Goal: Transaction & Acquisition: Subscribe to service/newsletter

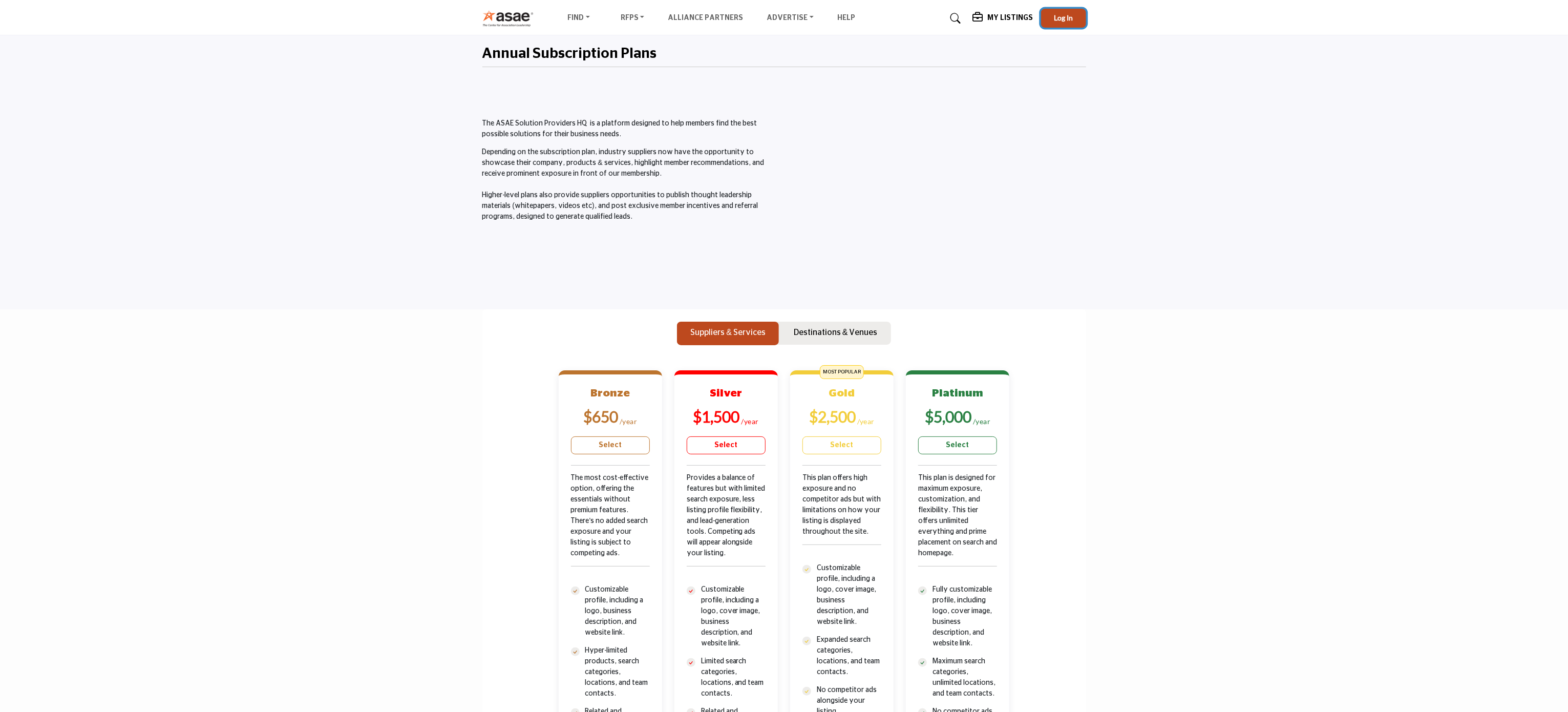
click at [1068, 23] on button "Log In" at bounding box center [1063, 18] width 45 height 19
click at [977, 19] on h5 "My Listings" at bounding box center [973, 19] width 46 height 9
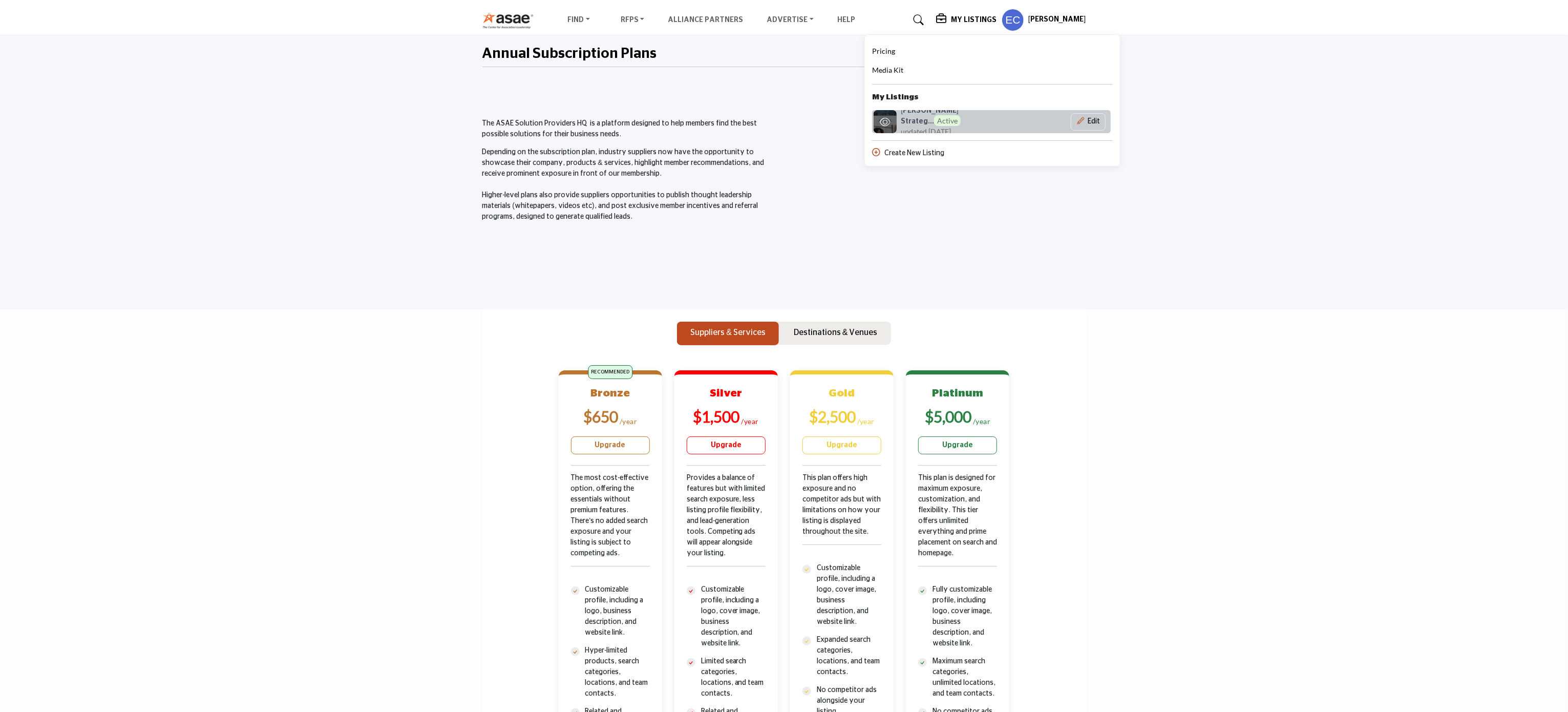
click at [890, 118] on icon at bounding box center [884, 122] width 10 height 9
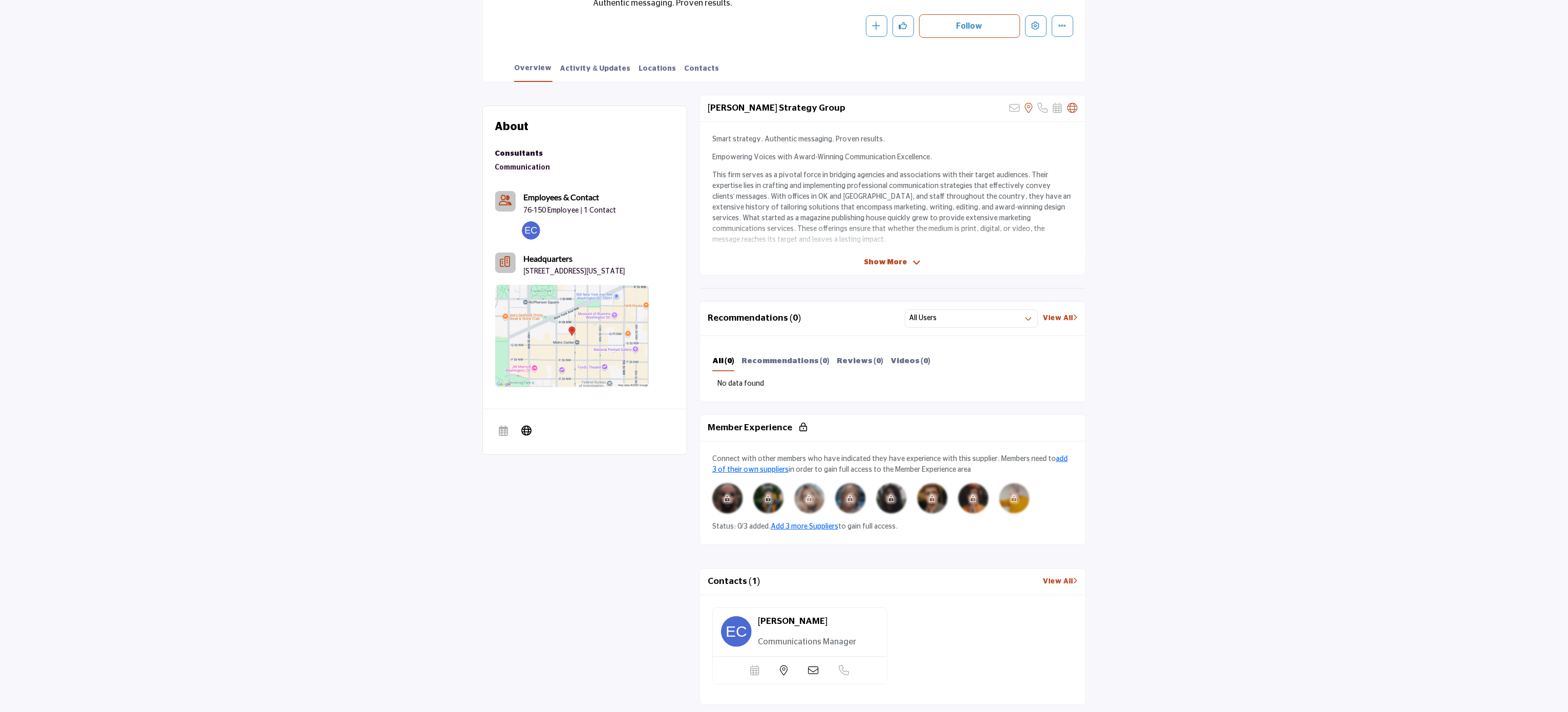
scroll to position [205, 0]
click at [895, 257] on span "Show More" at bounding box center [886, 261] width 43 height 11
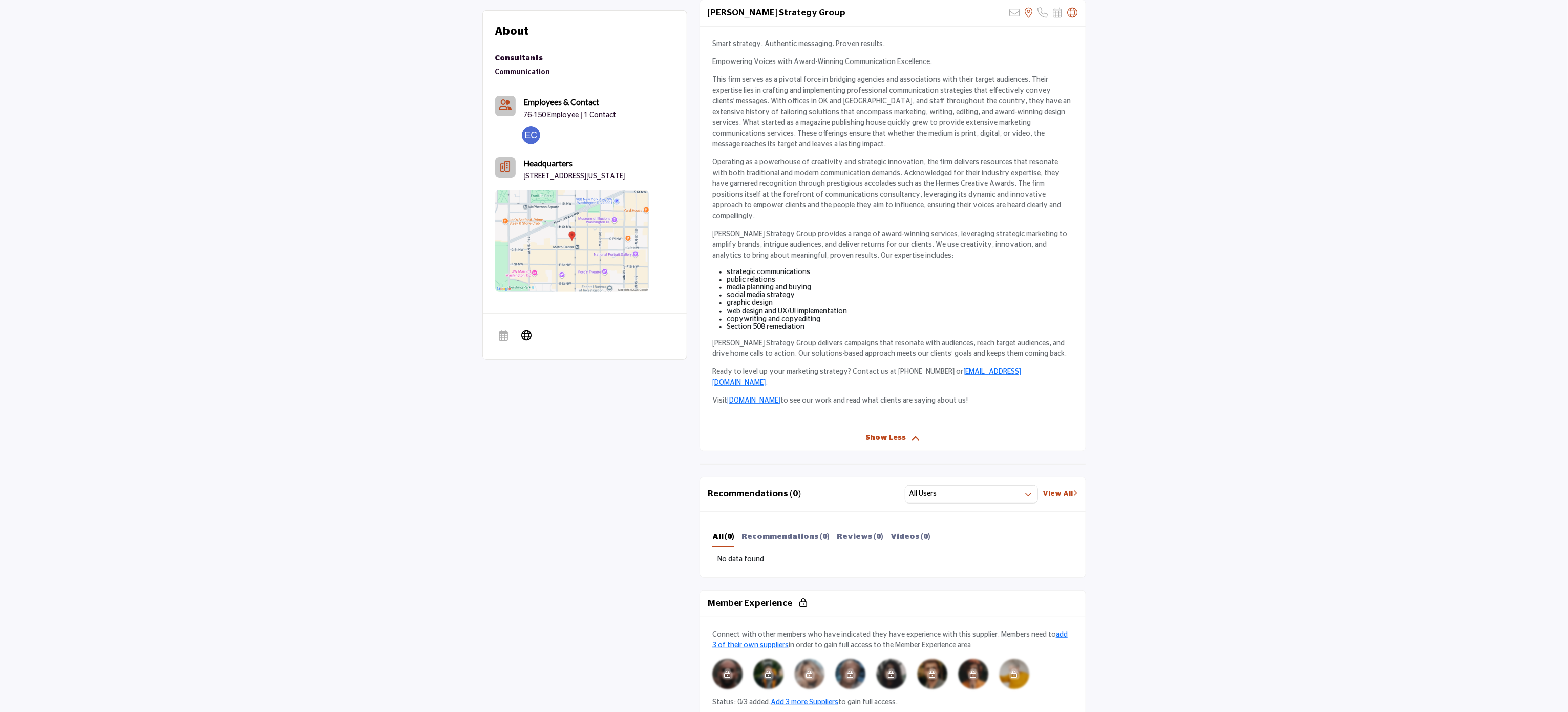
scroll to position [102, 0]
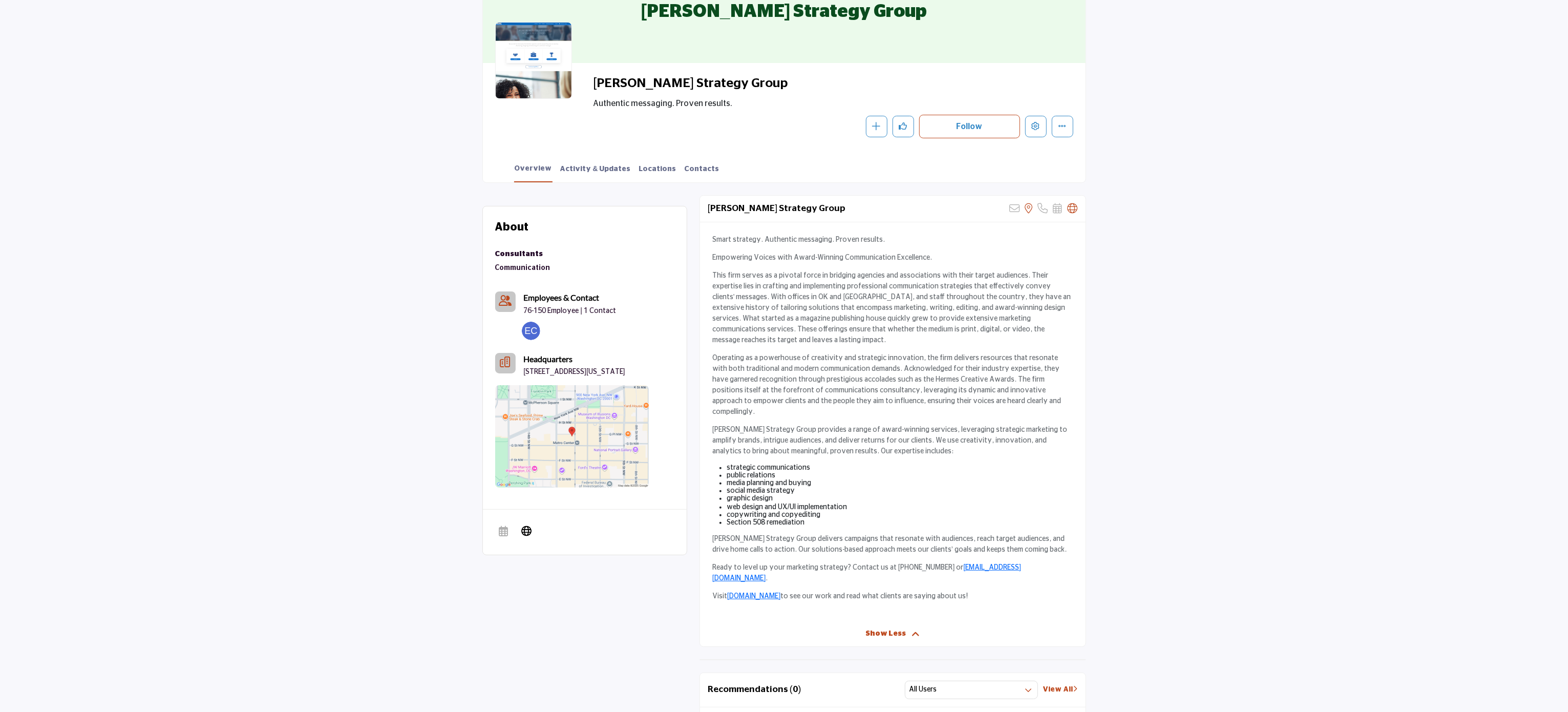
click at [517, 259] on div "Consultants" at bounding box center [523, 255] width 55 height 13
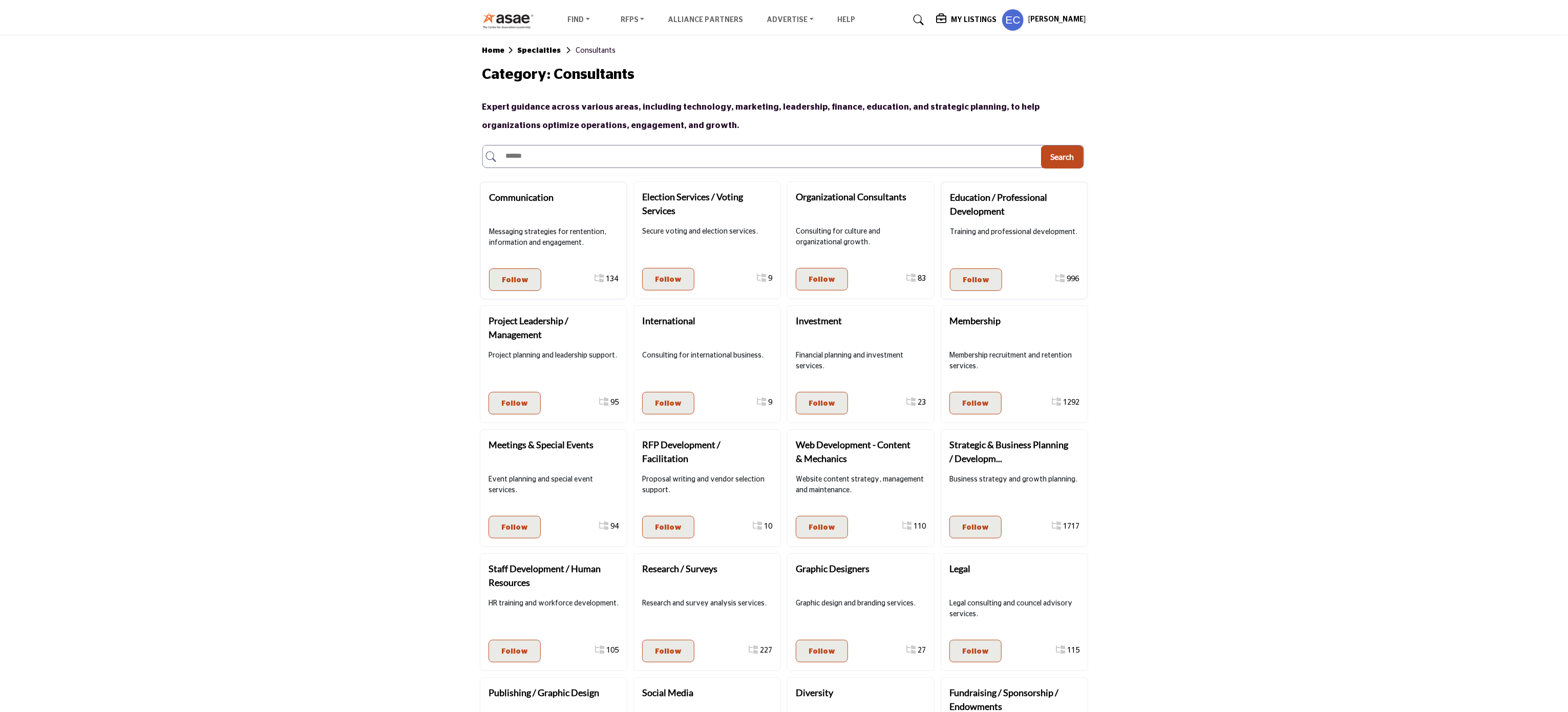
click at [971, 18] on h5 "My Listings" at bounding box center [973, 19] width 46 height 9
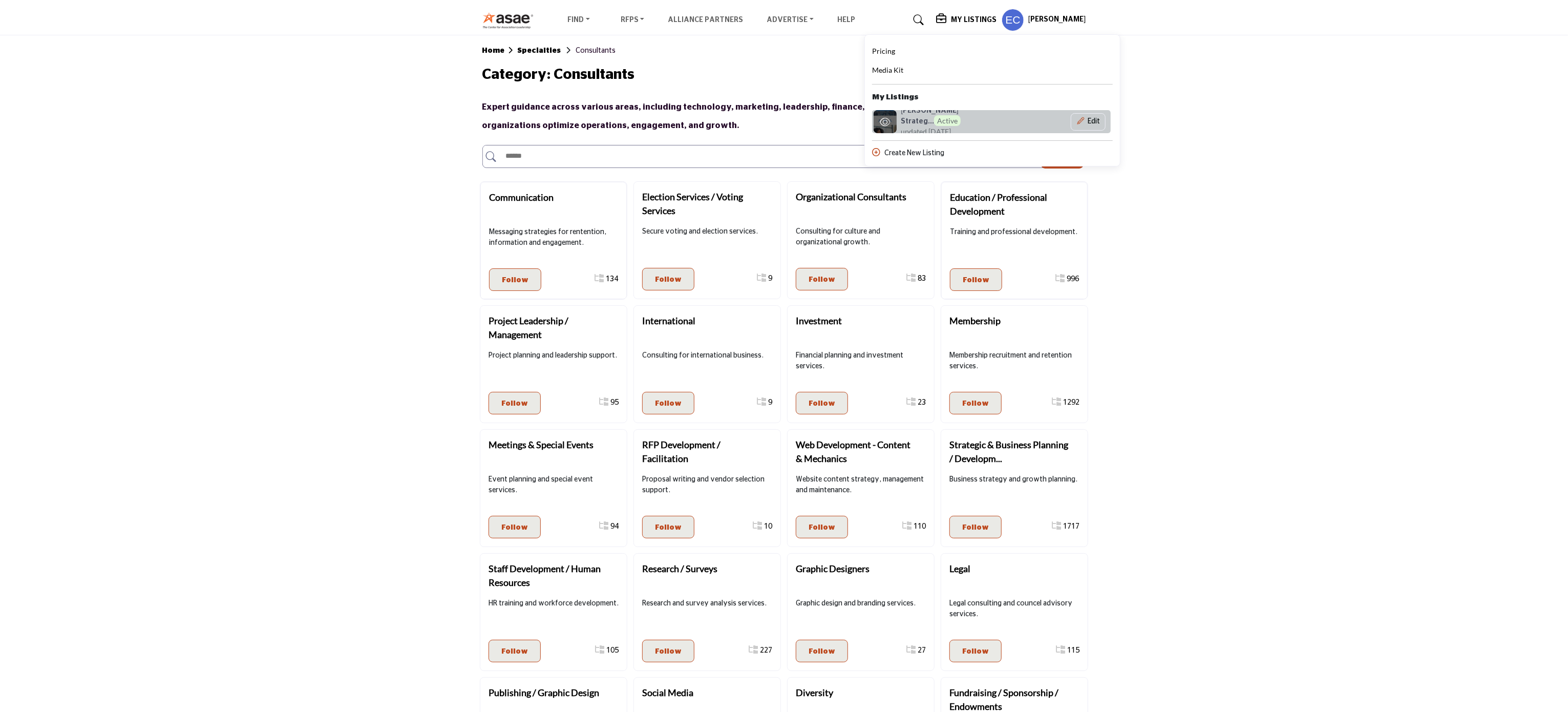
click at [947, 126] on span "updated [DATE]" at bounding box center [926, 132] width 50 height 11
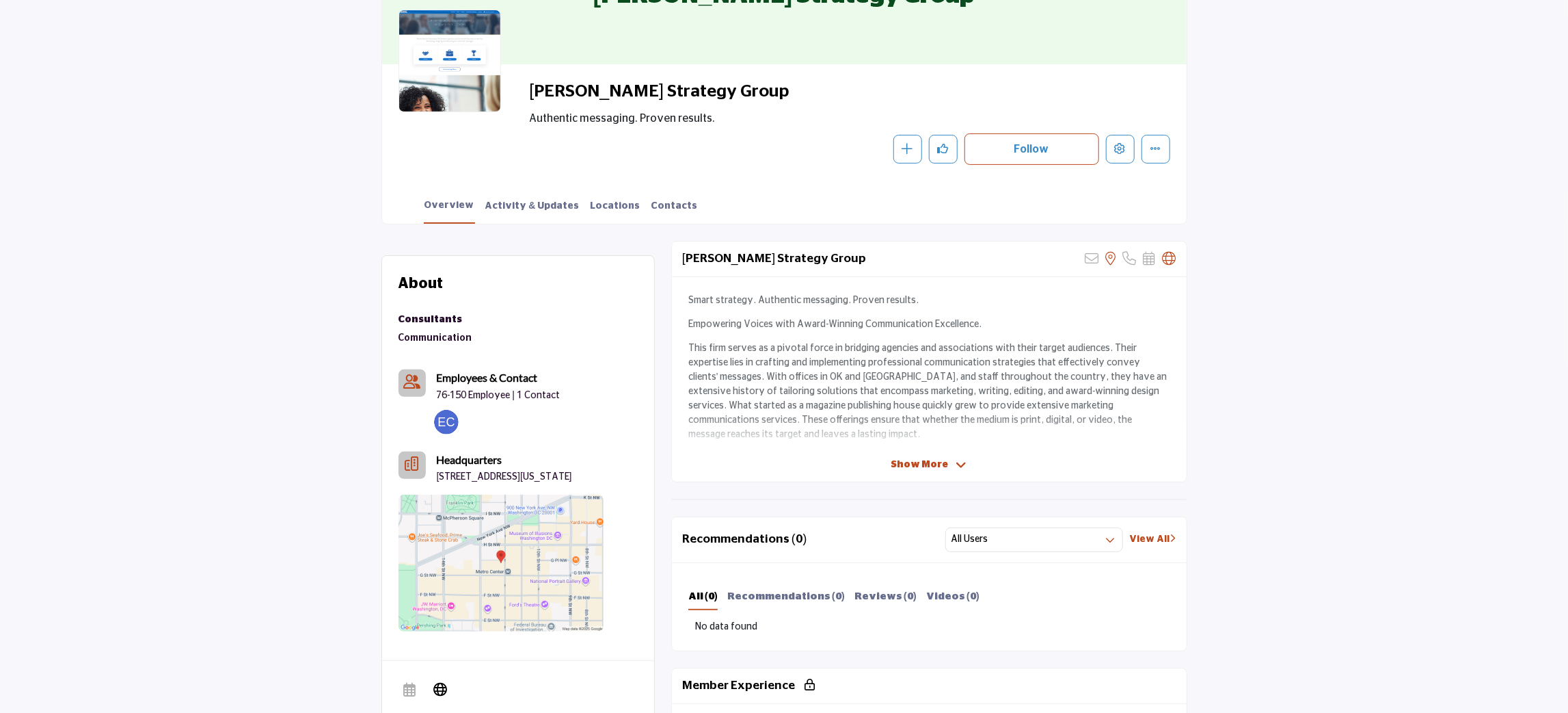
scroll to position [205, 0]
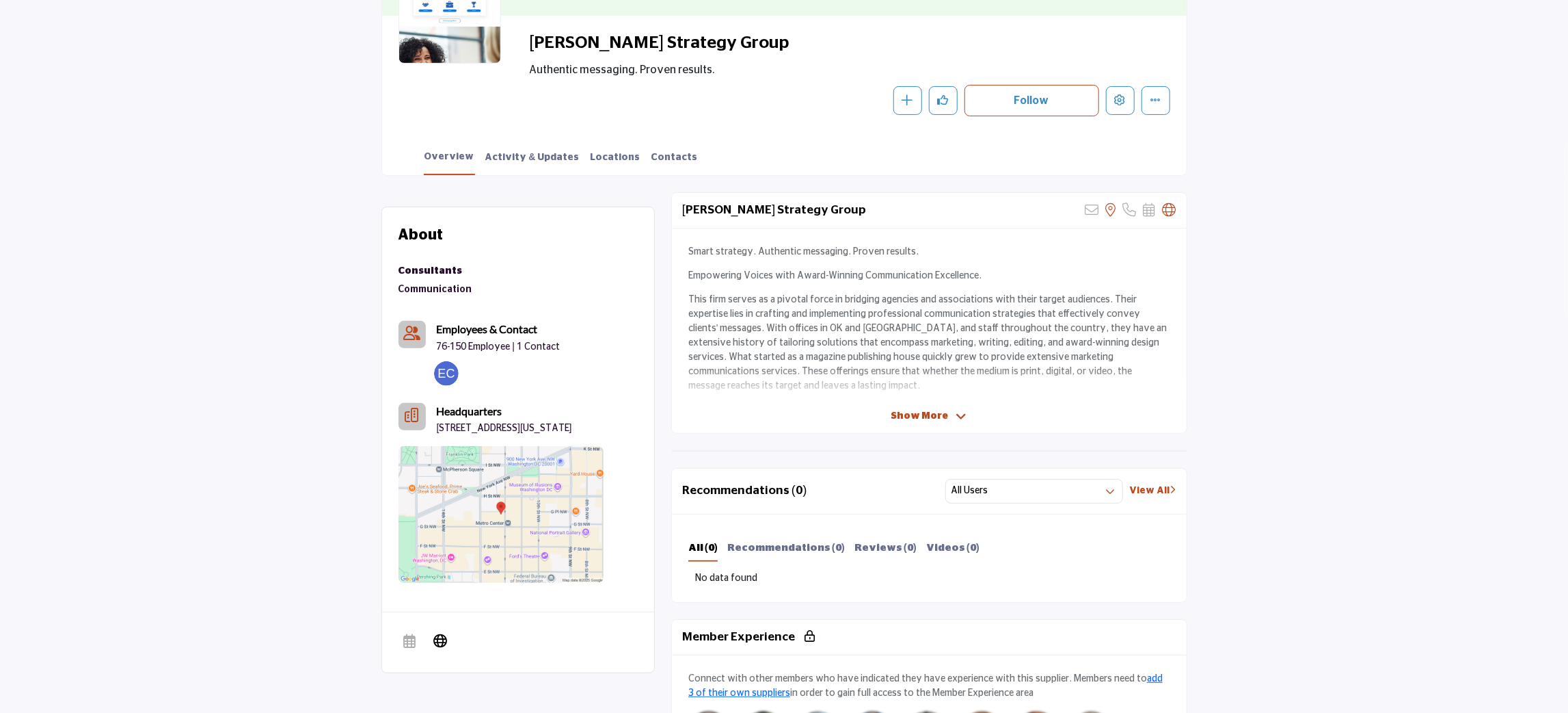
click at [427, 286] on link "Communication" at bounding box center [435, 289] width 74 height 10
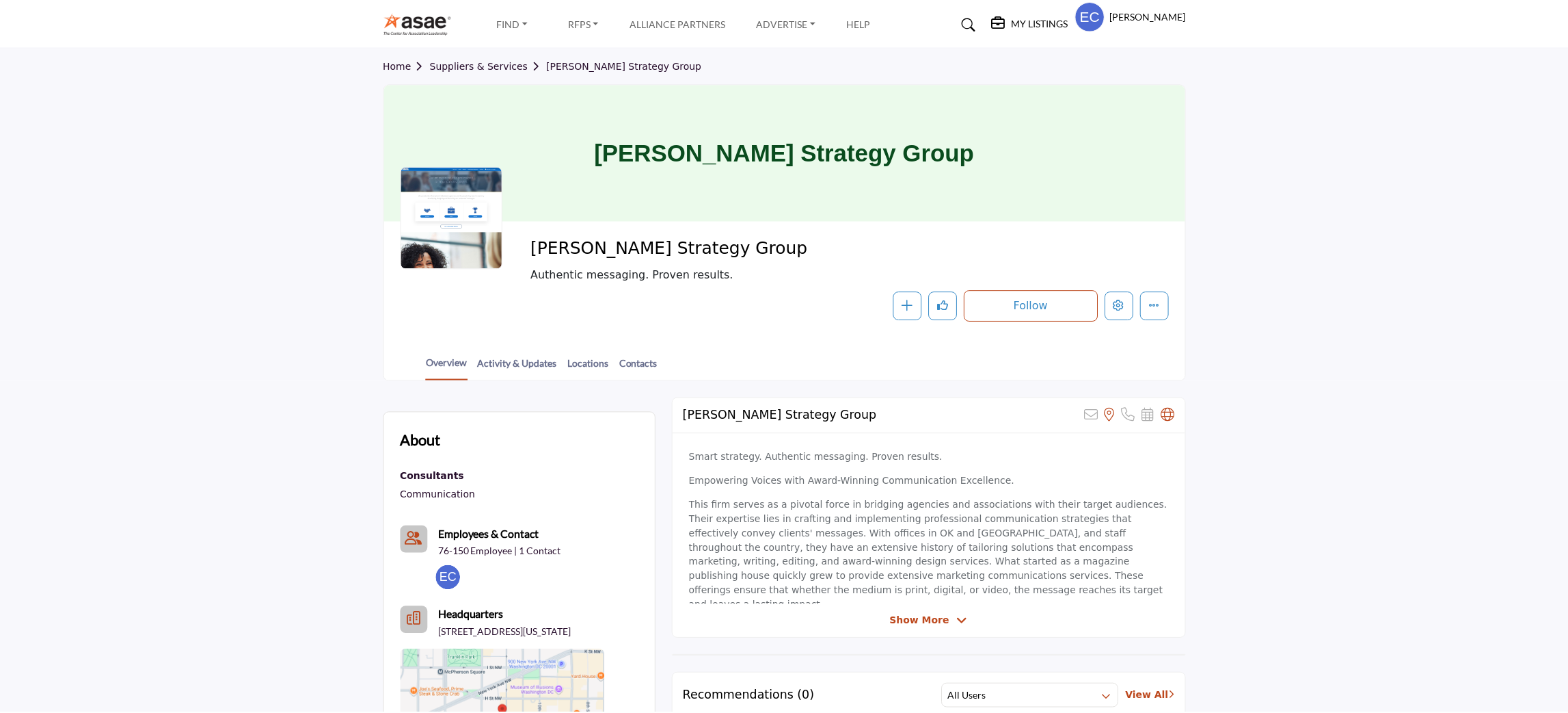
scroll to position [205, 0]
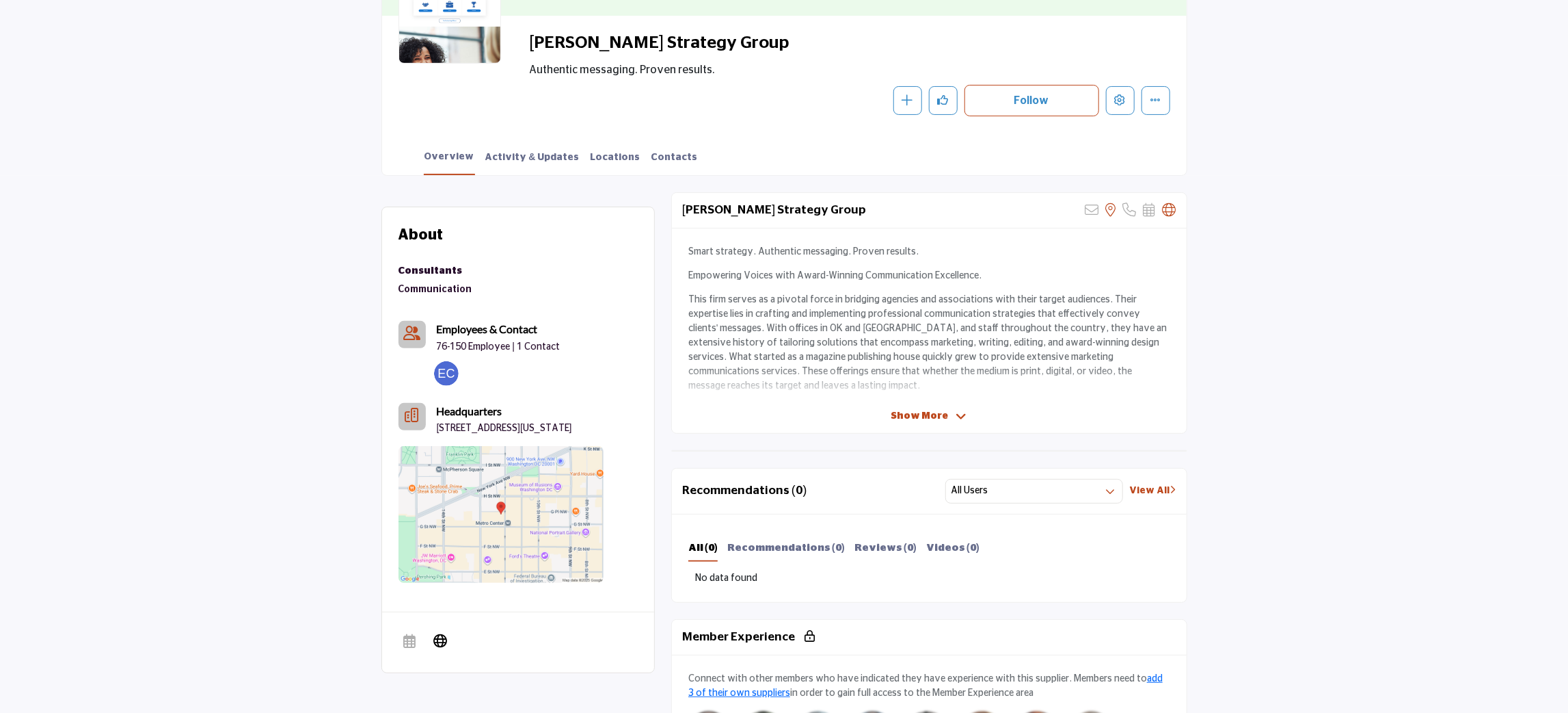
click at [413, 274] on div "Consultants" at bounding box center [435, 272] width 74 height 18
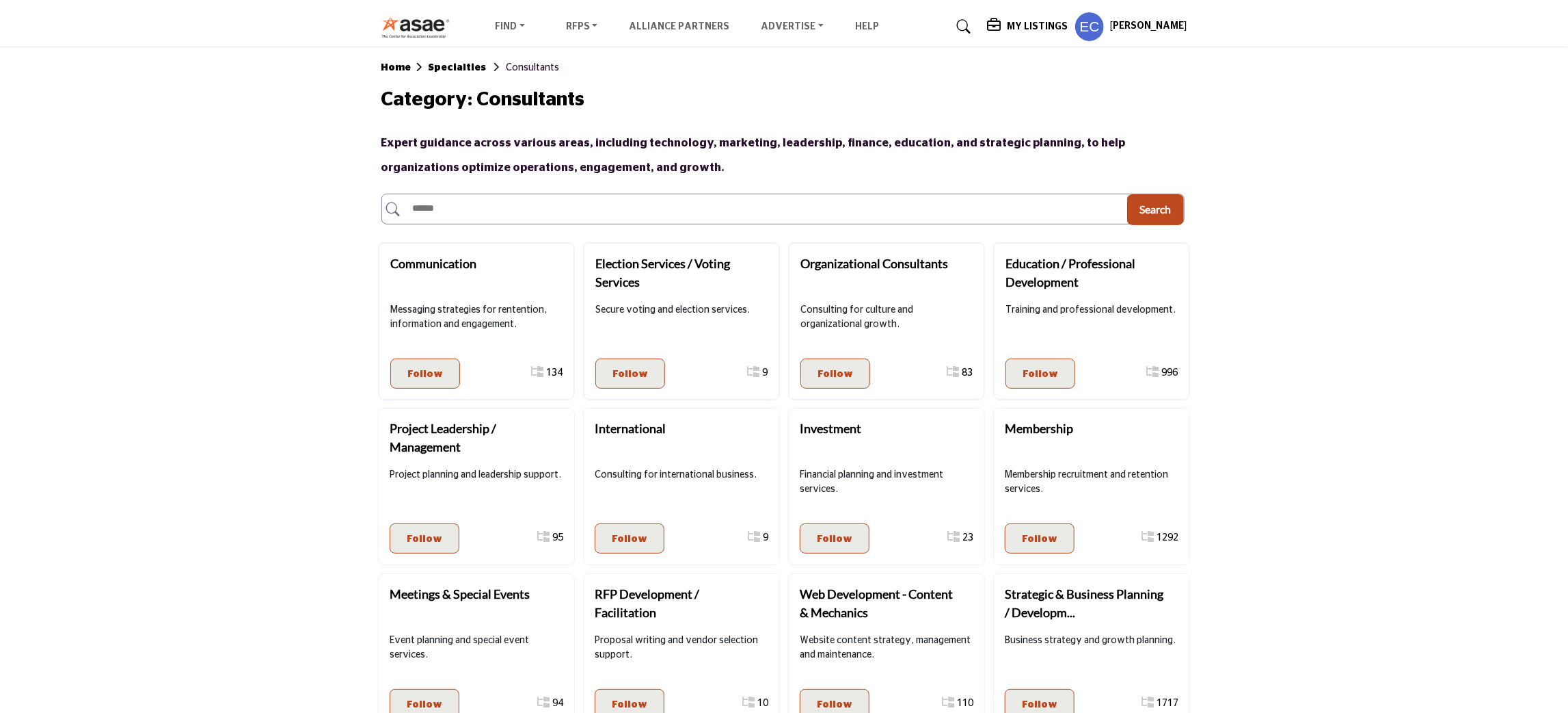
click at [1059, 22] on h5 "My Listings" at bounding box center [1037, 26] width 61 height 12
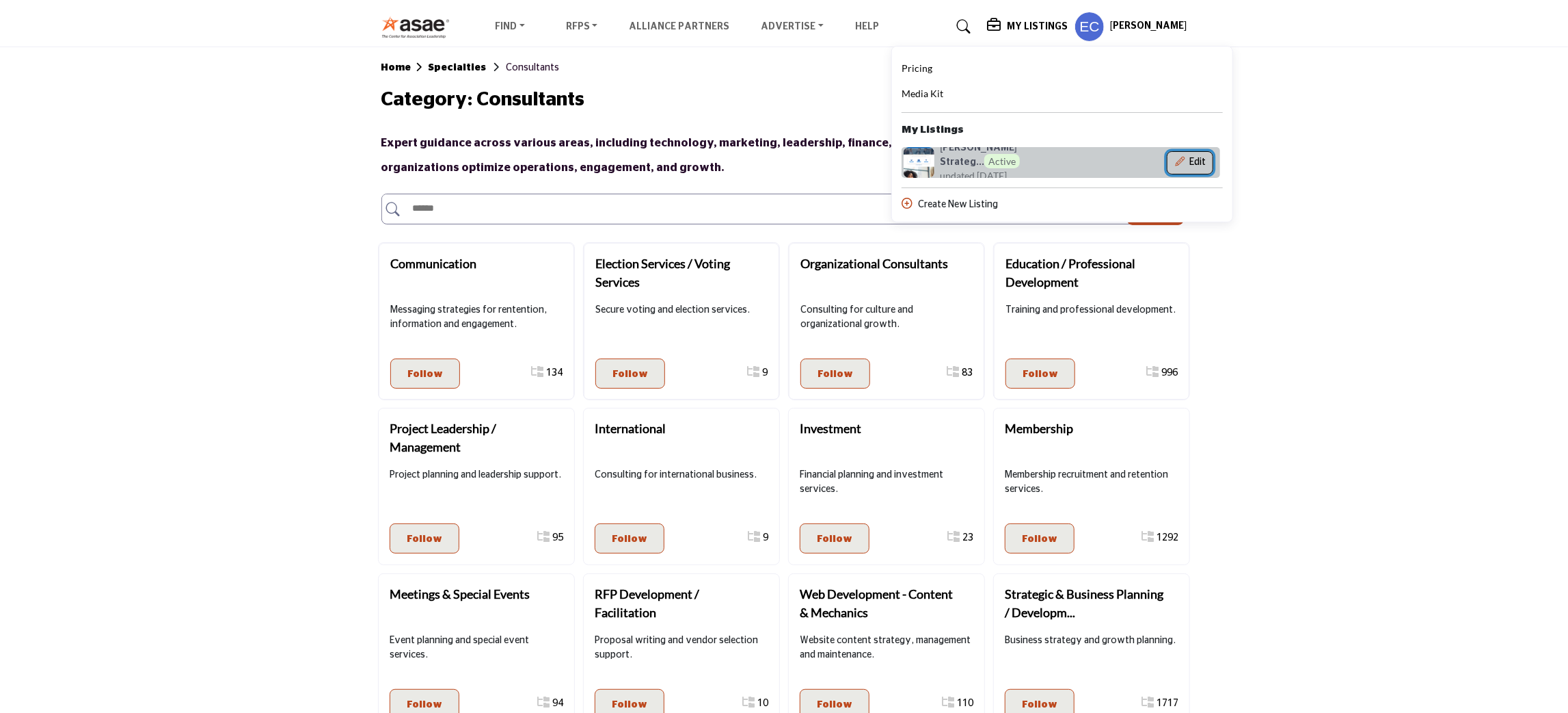
click at [1213, 160] on button "Edit" at bounding box center [1189, 163] width 46 height 24
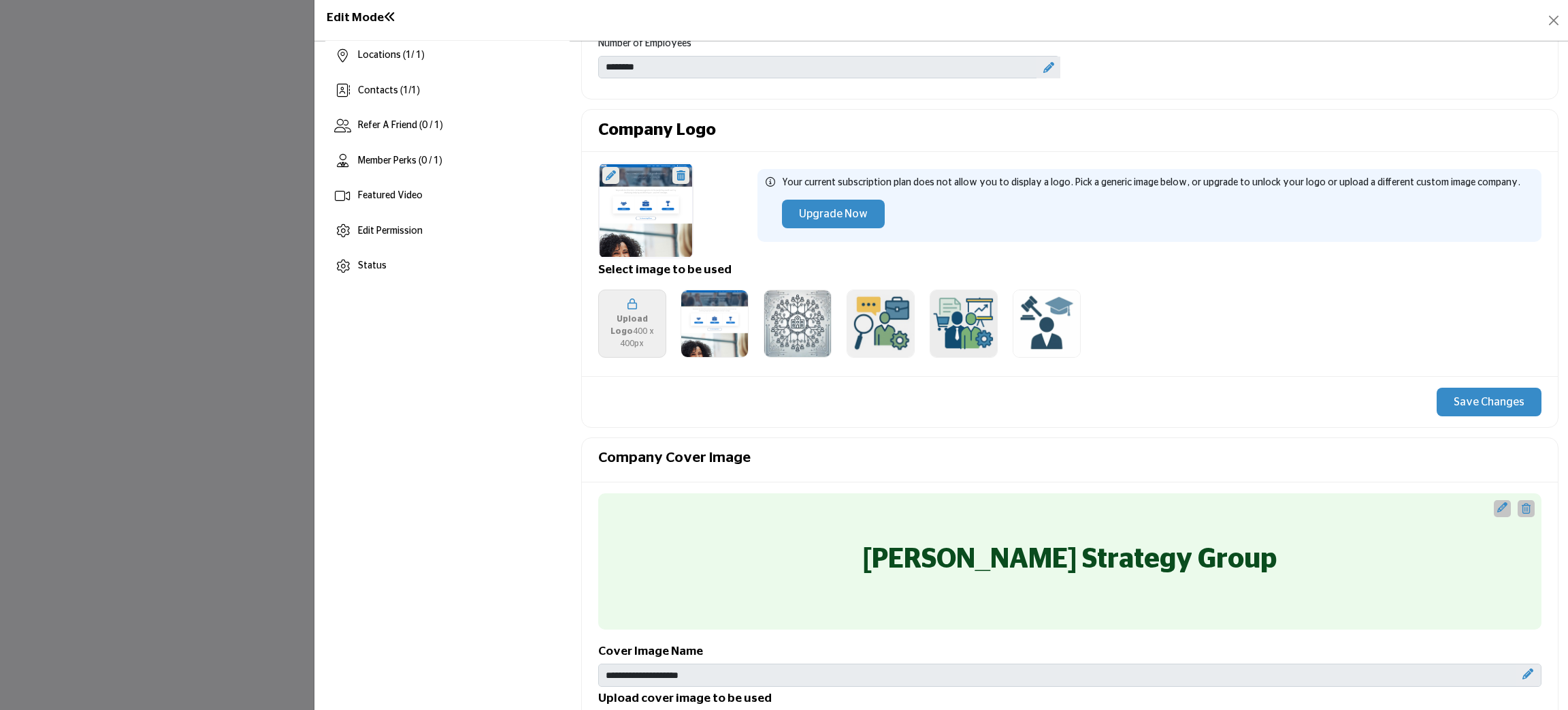
scroll to position [3, 0]
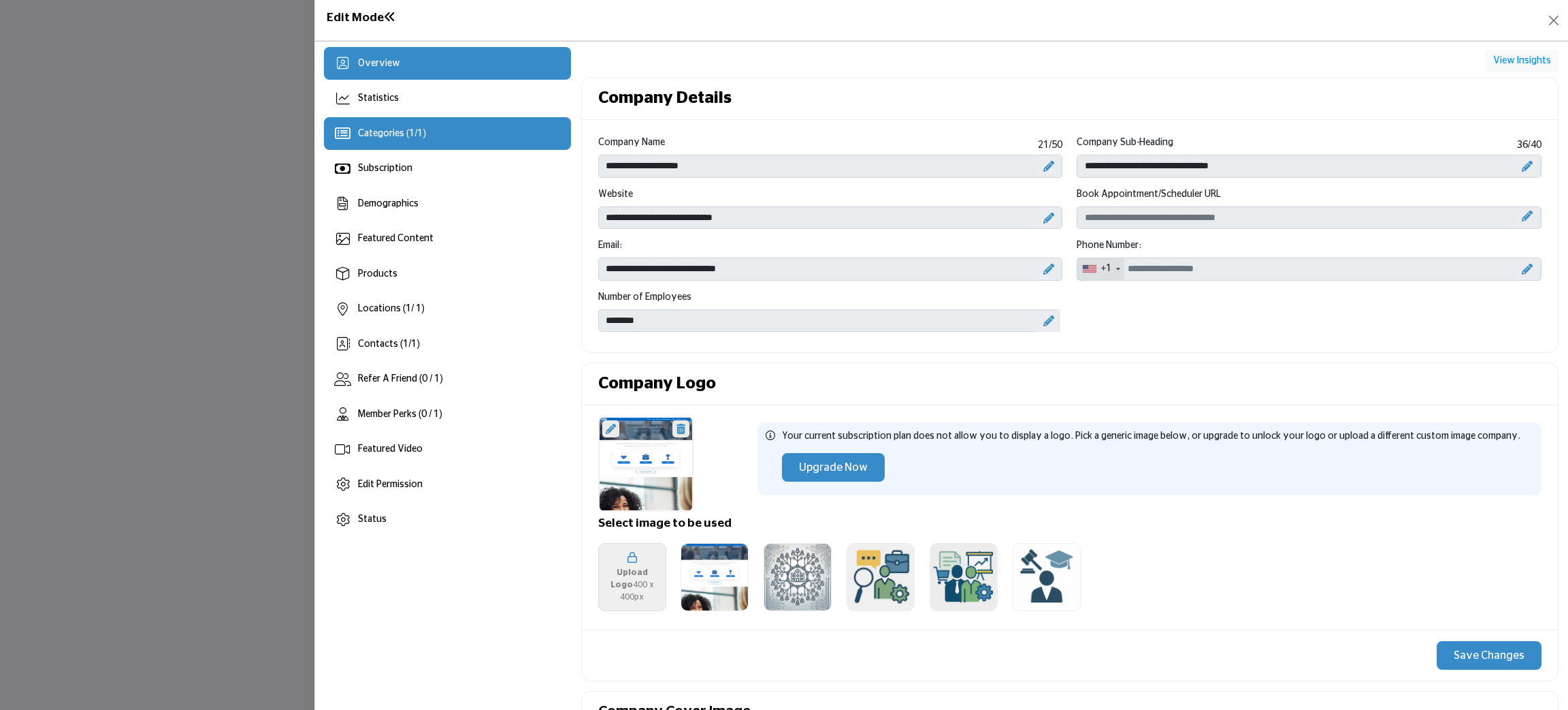
click at [410, 131] on span "1" at bounding box center [412, 134] width 6 height 10
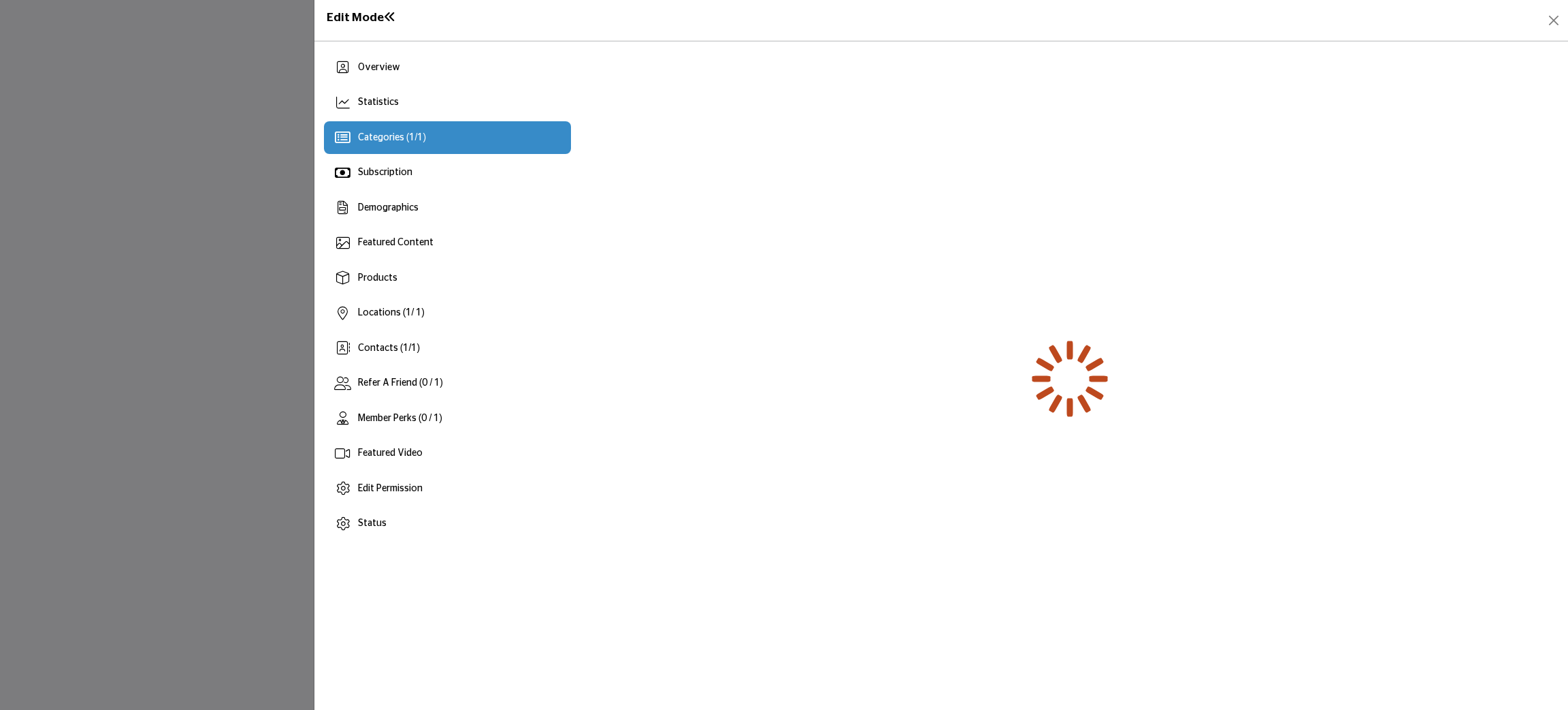
scroll to position [0, 0]
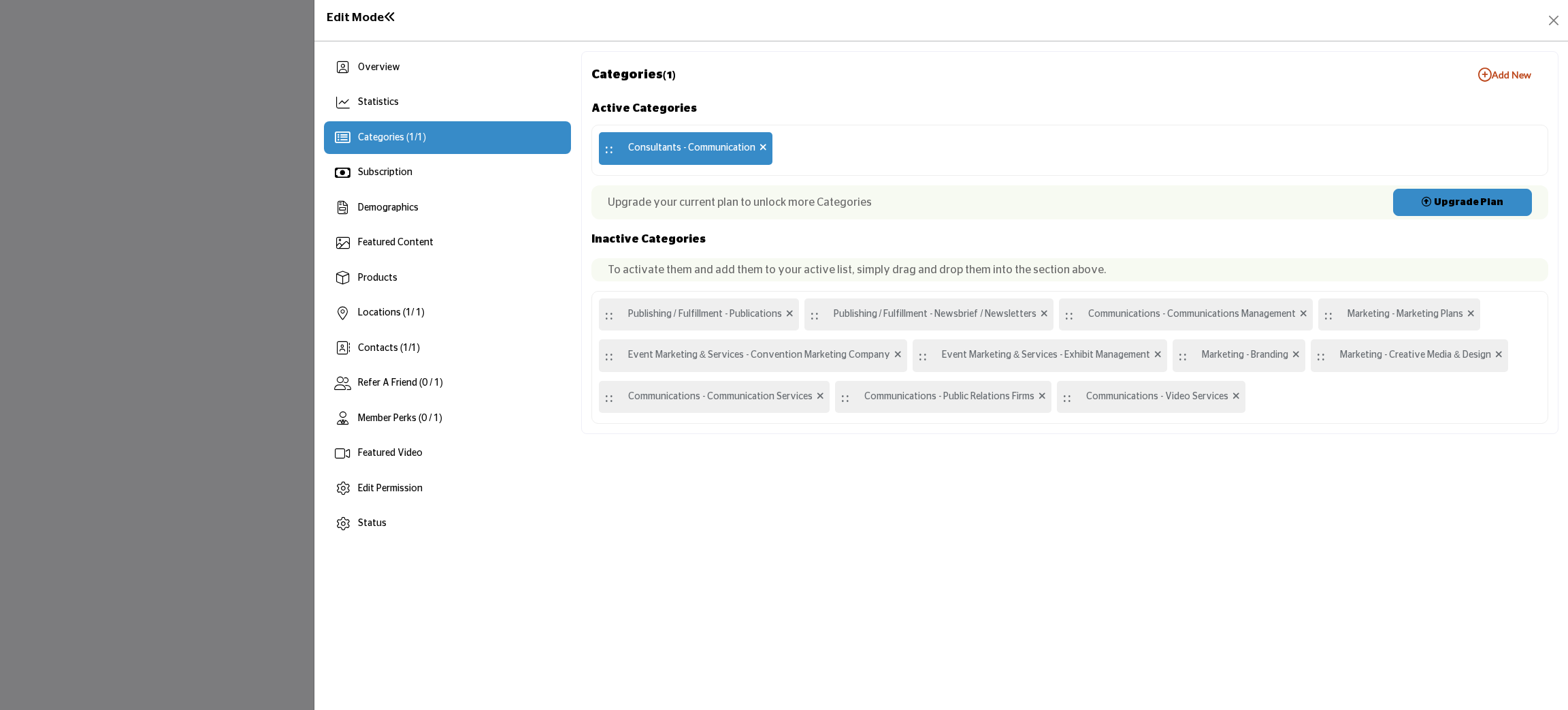
click at [1222, 207] on div "Upgrade your current plan to unlock more Categories Upgrade Plan" at bounding box center [1070, 202] width 957 height 34
click at [1507, 75] on b "Add New Add New" at bounding box center [1505, 74] width 53 height 14
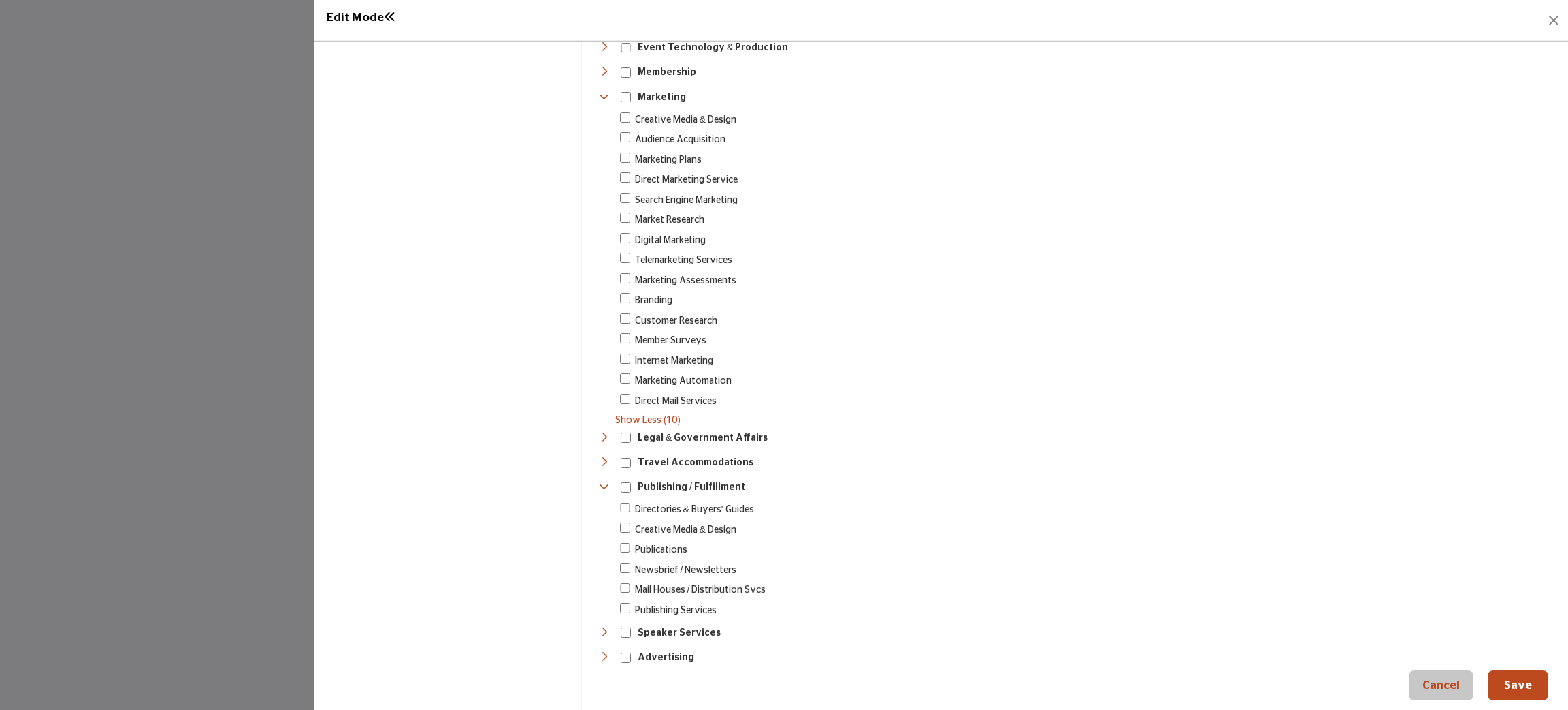
scroll to position [919, 0]
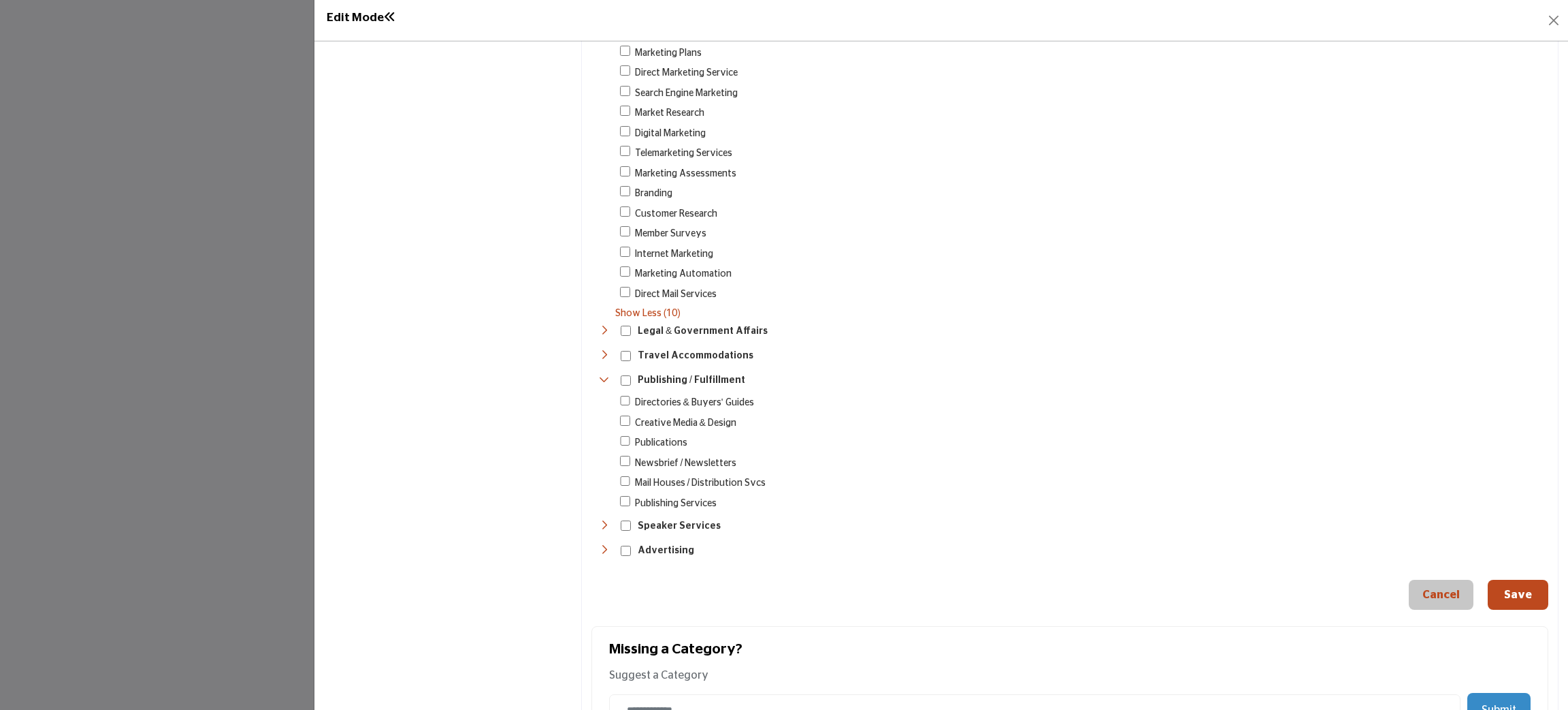
drag, startPoint x: 590, startPoint y: 91, endPoint x: 858, endPoint y: 545, distance: 527.2
click at [599, 550] on div "Toggle Category" at bounding box center [603, 551] width 11 height 15
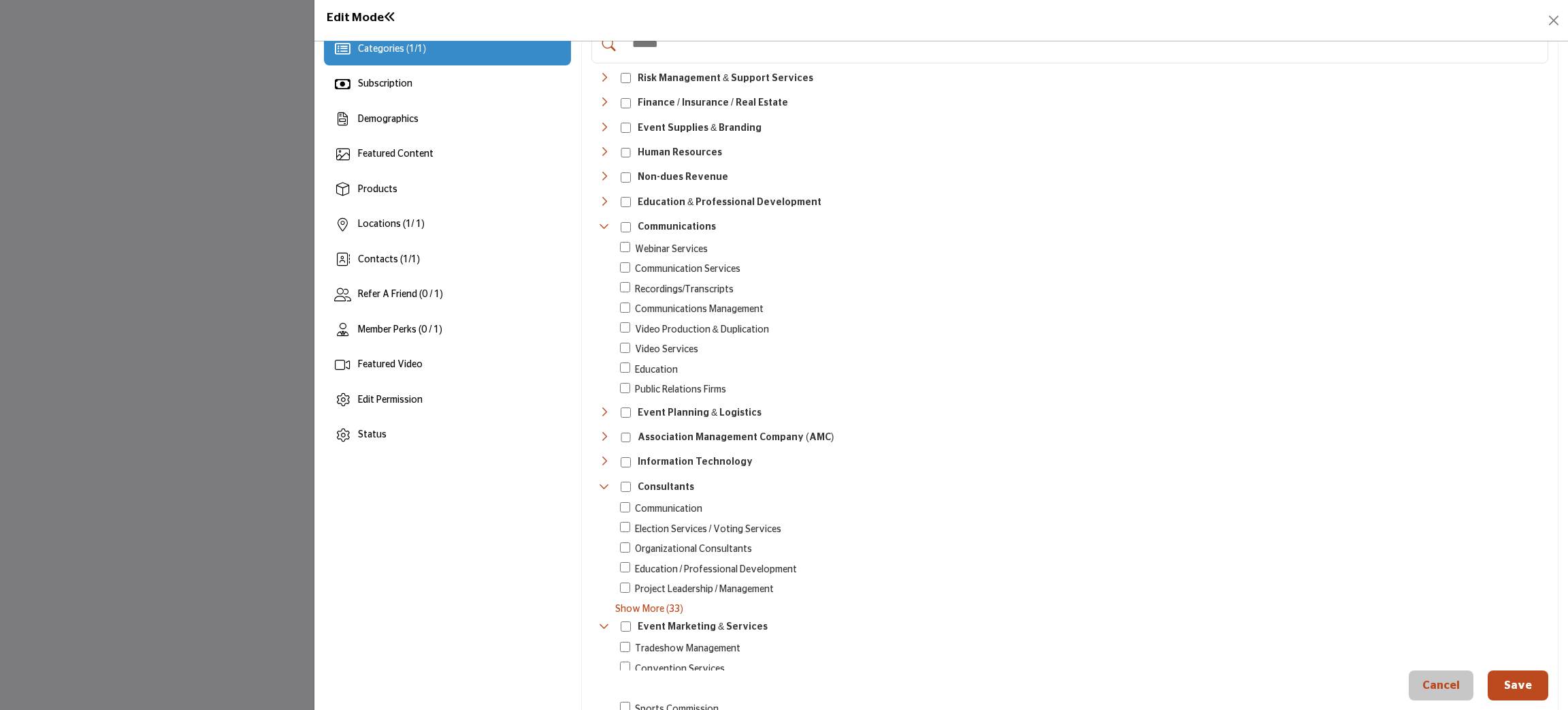
scroll to position [0, 0]
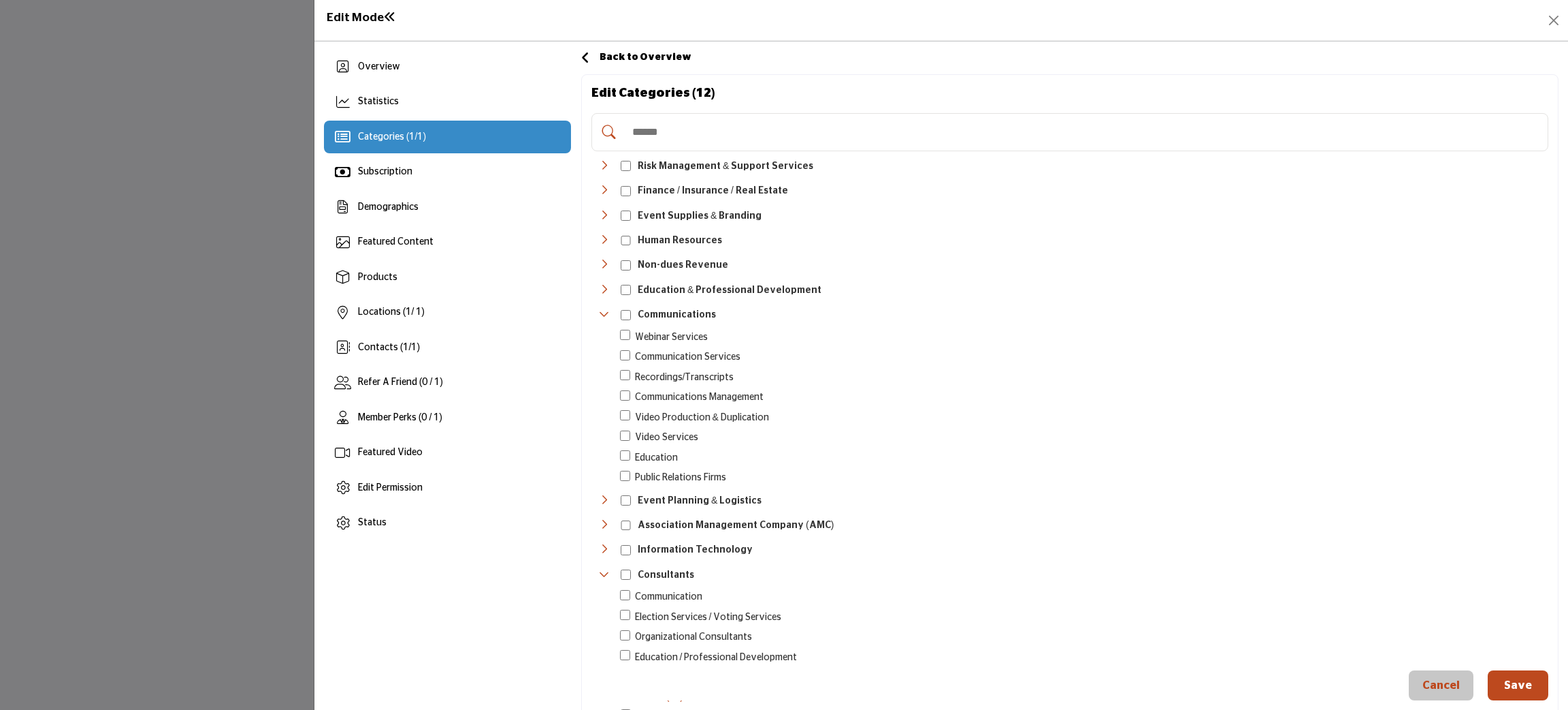
click at [604, 503] on icon "Toggle Category" at bounding box center [603, 500] width 11 height 11
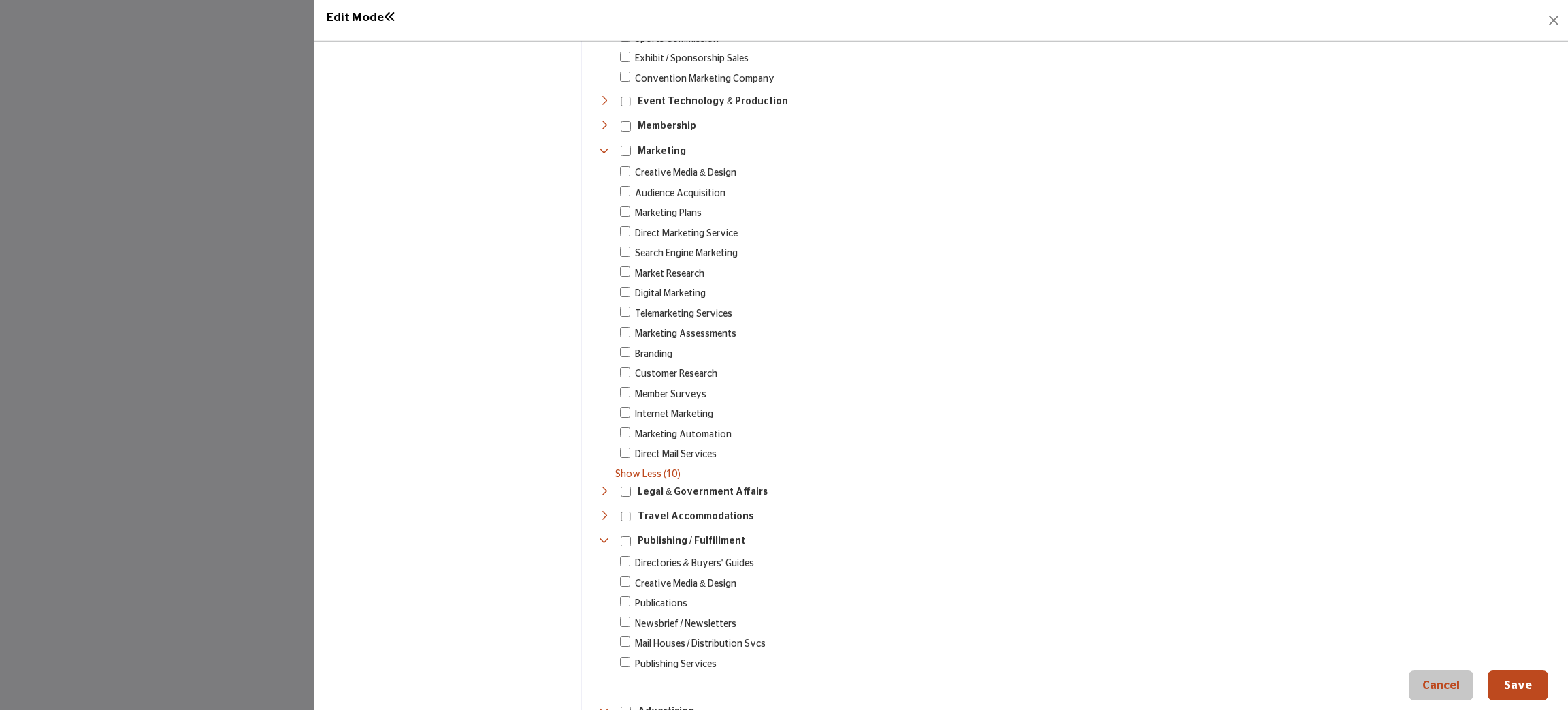
scroll to position [1207, 0]
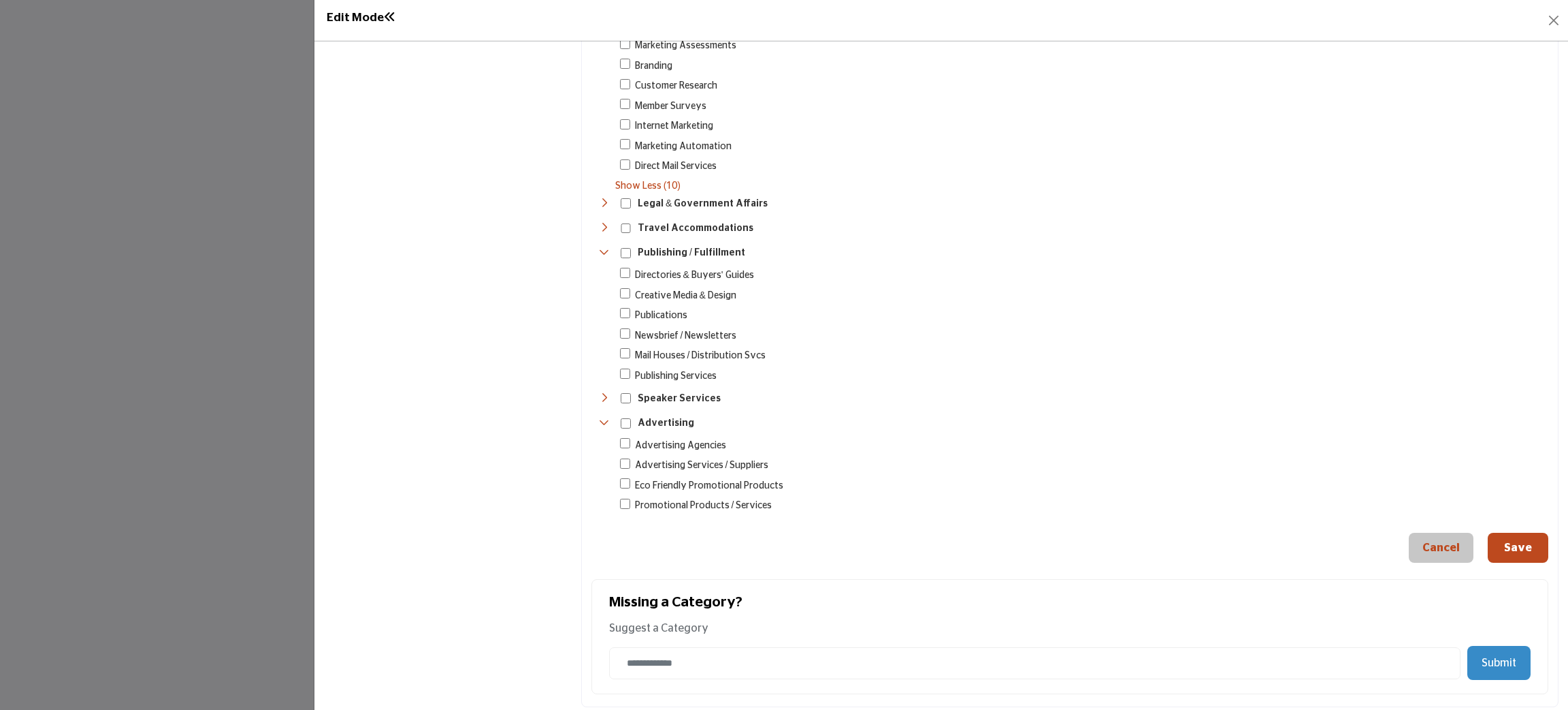
drag, startPoint x: 591, startPoint y: 86, endPoint x: 806, endPoint y: 492, distance: 459.4
copy div "Edit Categories ( 12 ) Suppliers & Services * Risk Management & Support Service…"
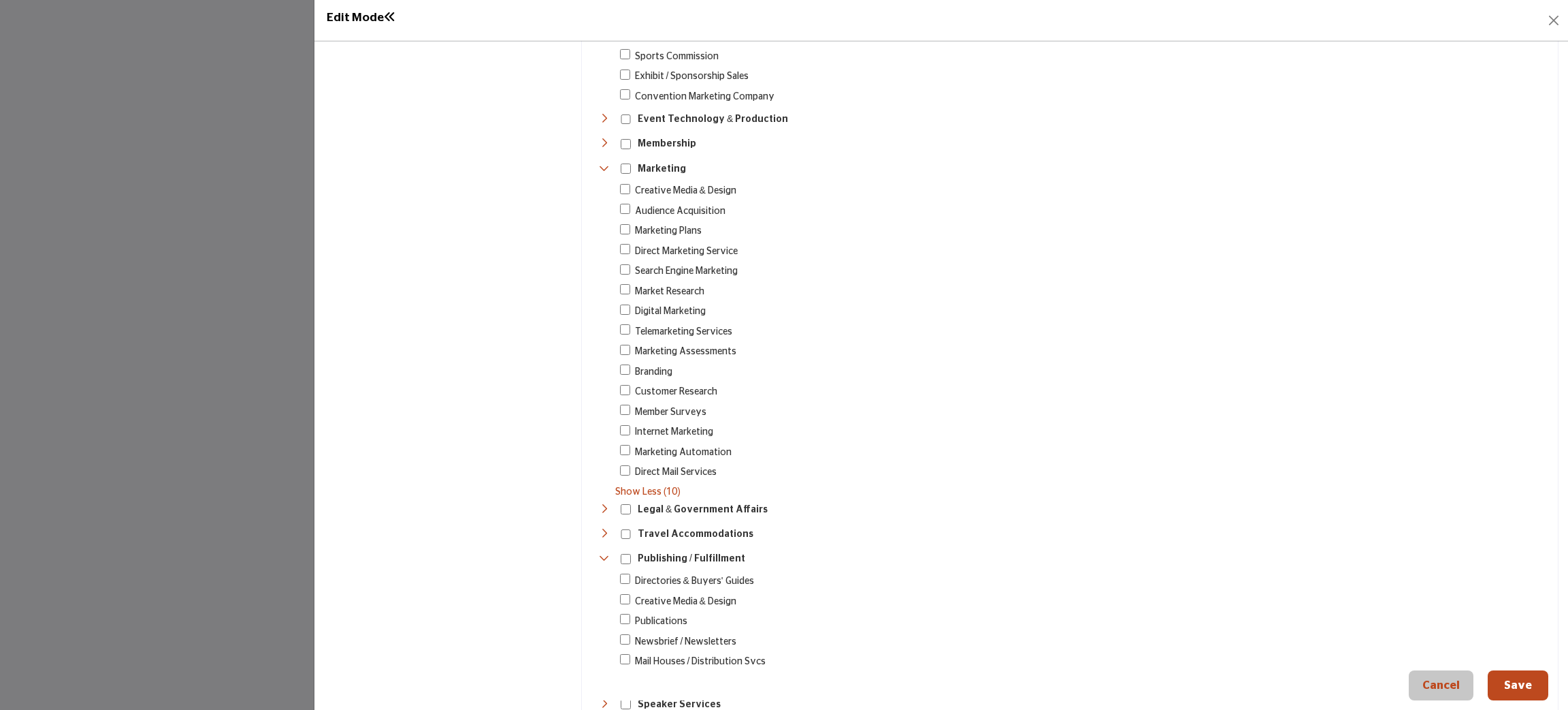
scroll to position [900, 0]
copy div "Edit Categories ( 12 ) Suppliers & Services * Risk Management & Support Service…"
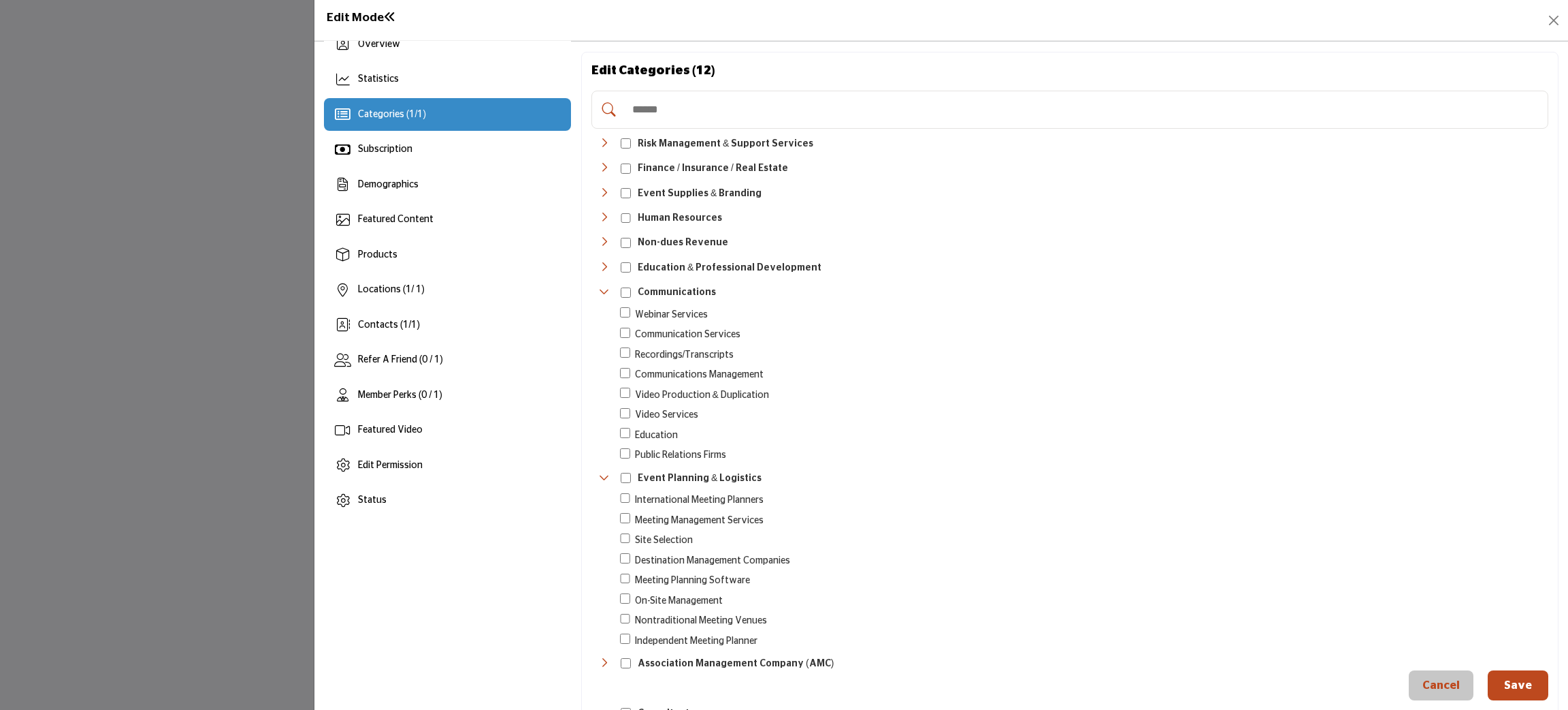
scroll to position [0, 0]
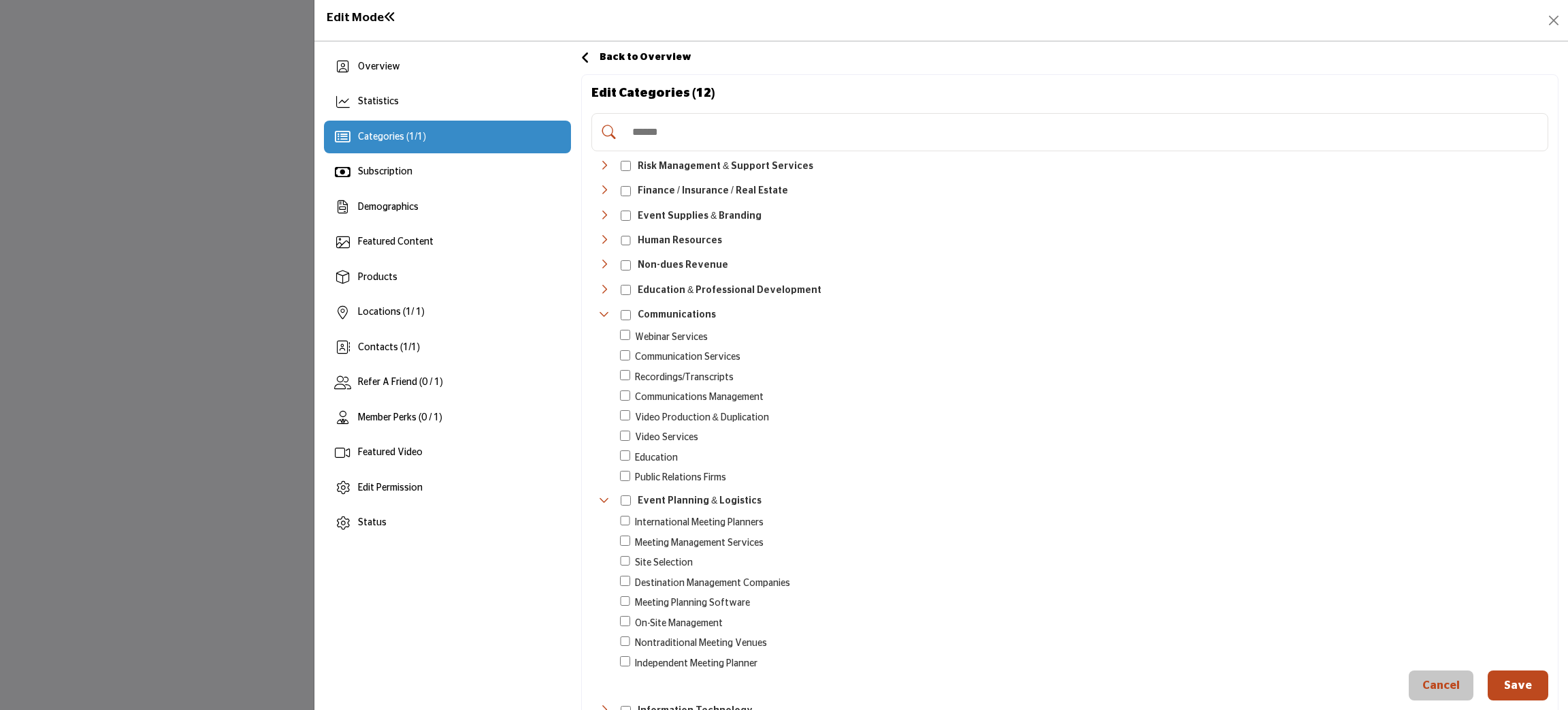
click at [1141, 379] on div "Recordings/Transcripts 3" at bounding box center [1086, 377] width 933 height 15
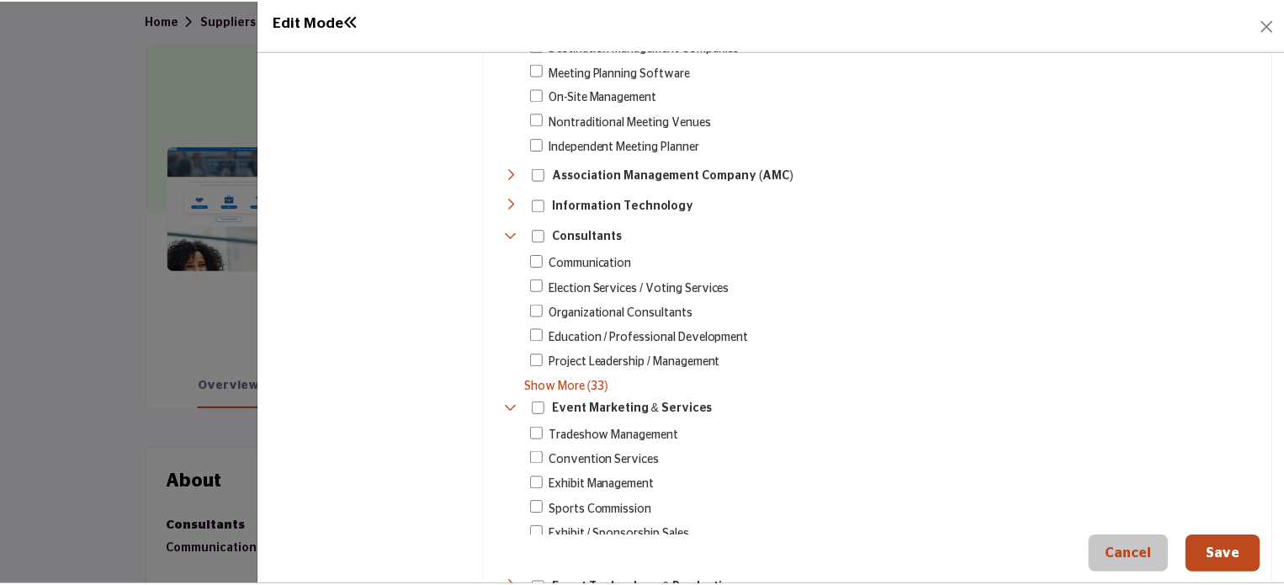
scroll to position [421, 0]
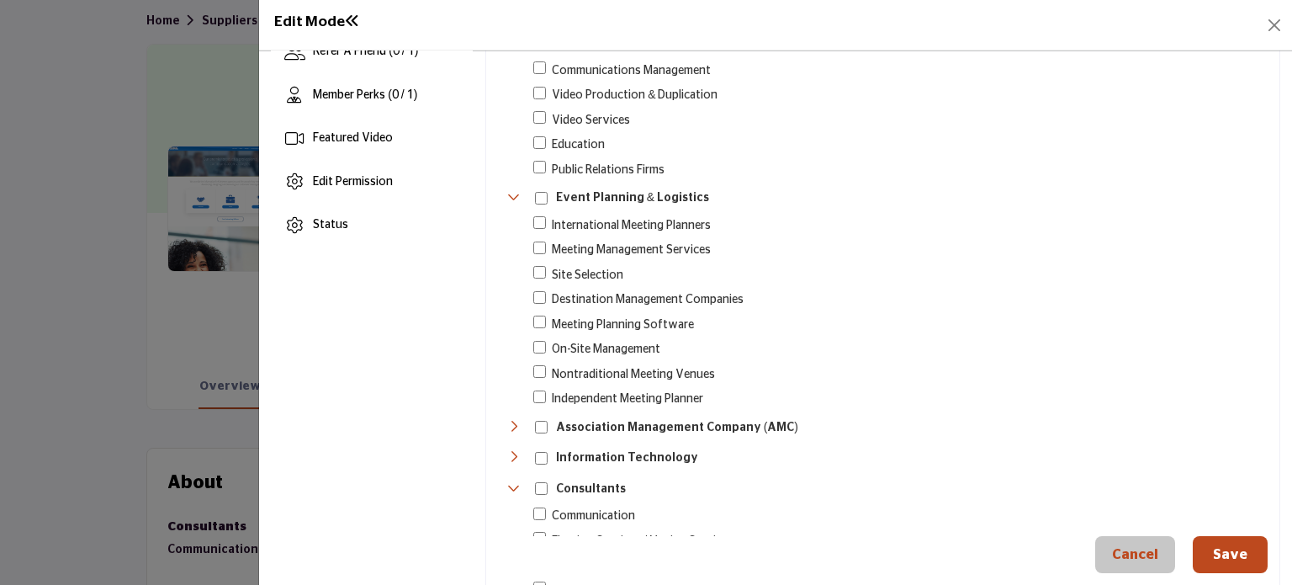
click at [111, 346] on div at bounding box center [646, 292] width 1292 height 585
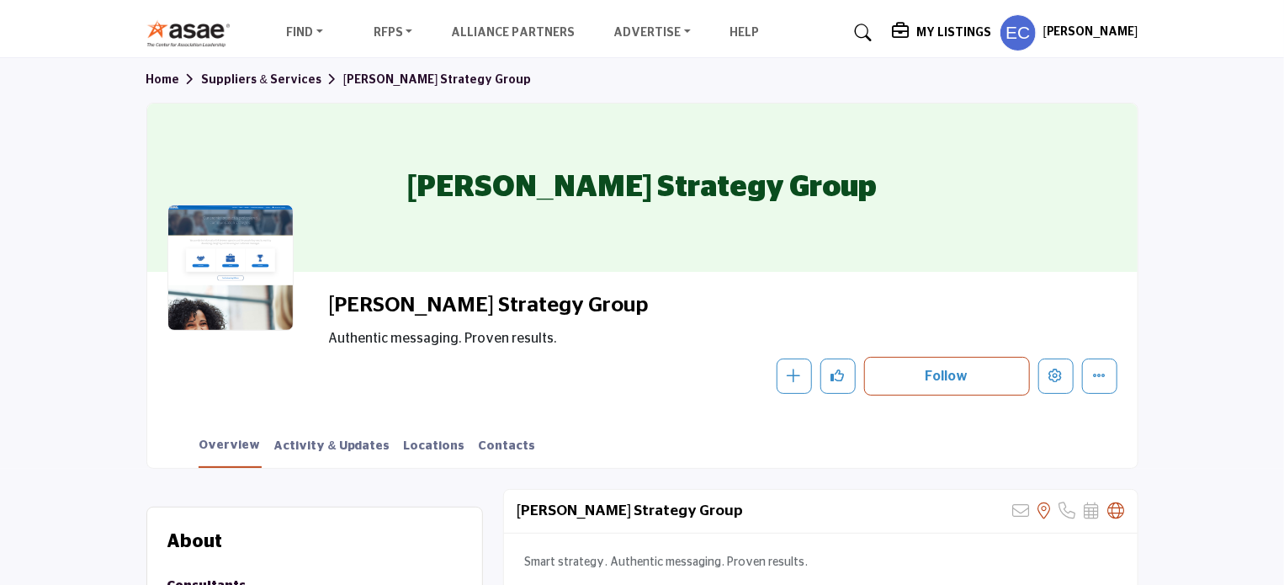
click at [991, 32] on h5 "My Listings" at bounding box center [953, 32] width 75 height 15
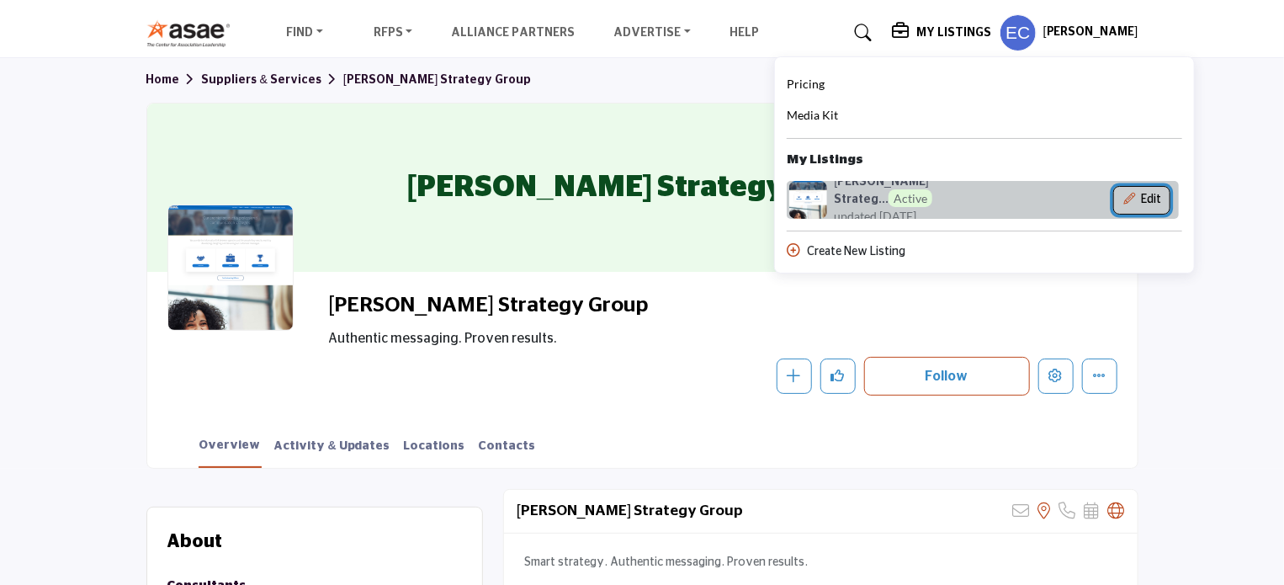
click at [1157, 195] on button "Edit" at bounding box center [1141, 200] width 57 height 29
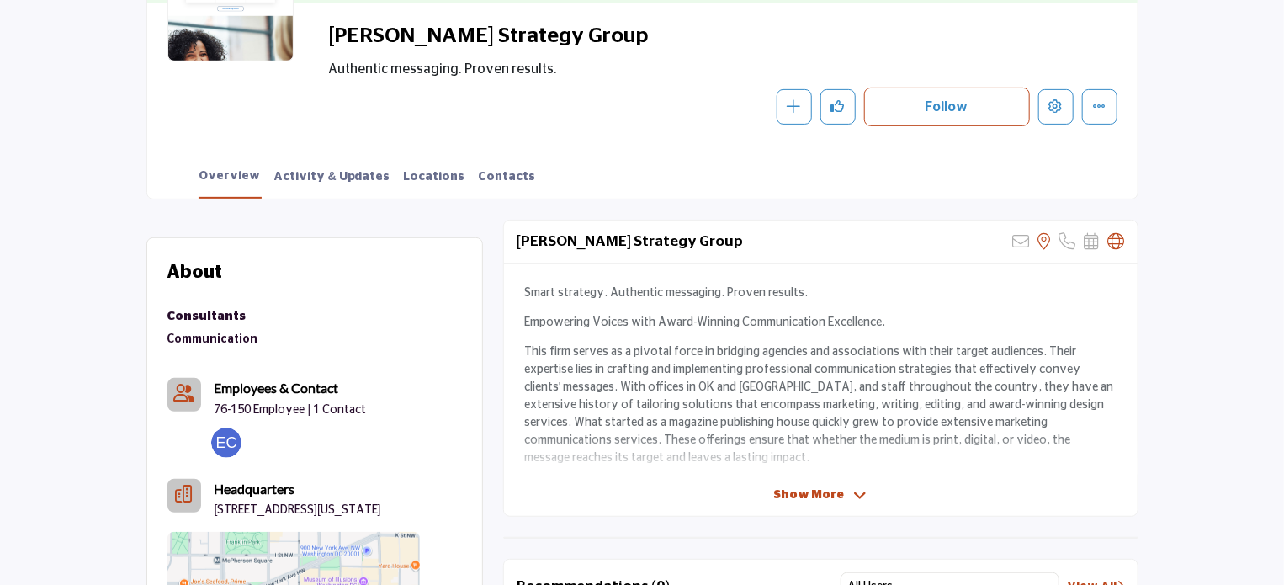
scroll to position [84, 0]
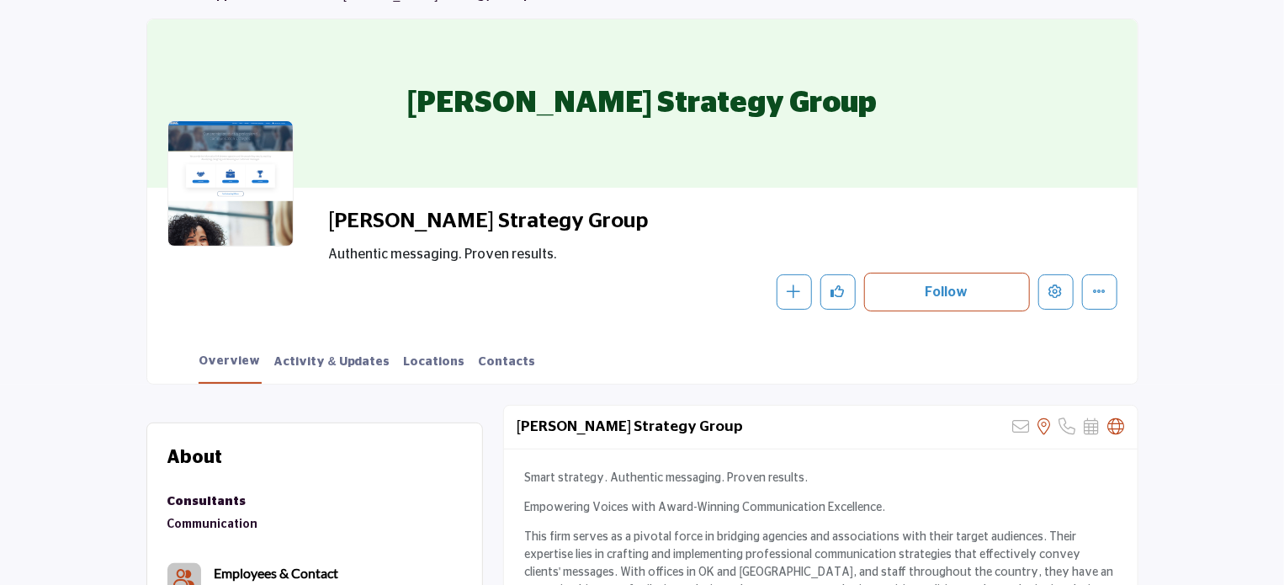
click at [1178, 199] on section "Home Suppliers & Services Schatz Strategy Group Schatz Strategy Group Schatz St…" at bounding box center [642, 179] width 1284 height 411
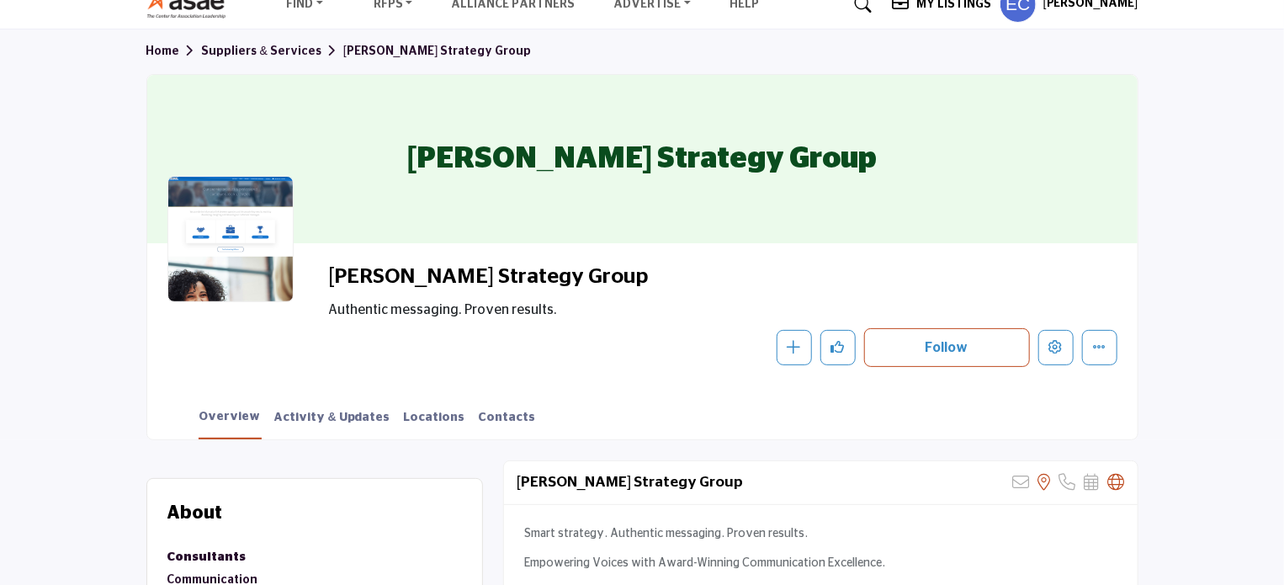
scroll to position [0, 0]
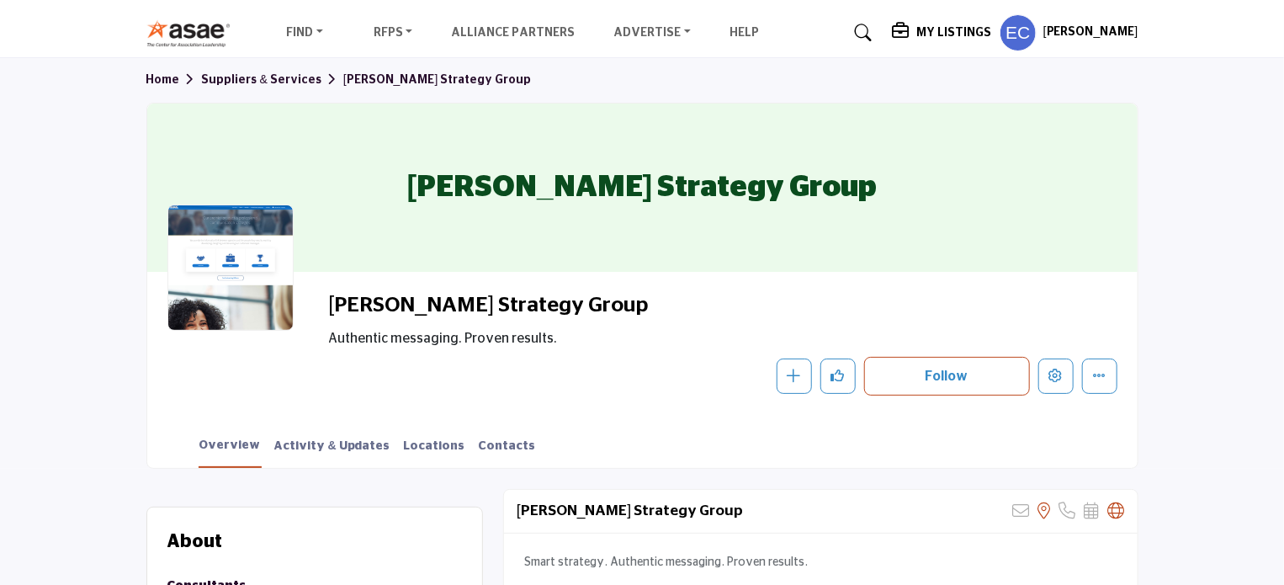
click at [1040, 246] on div "Schatz Strategy Group" at bounding box center [642, 187] width 990 height 168
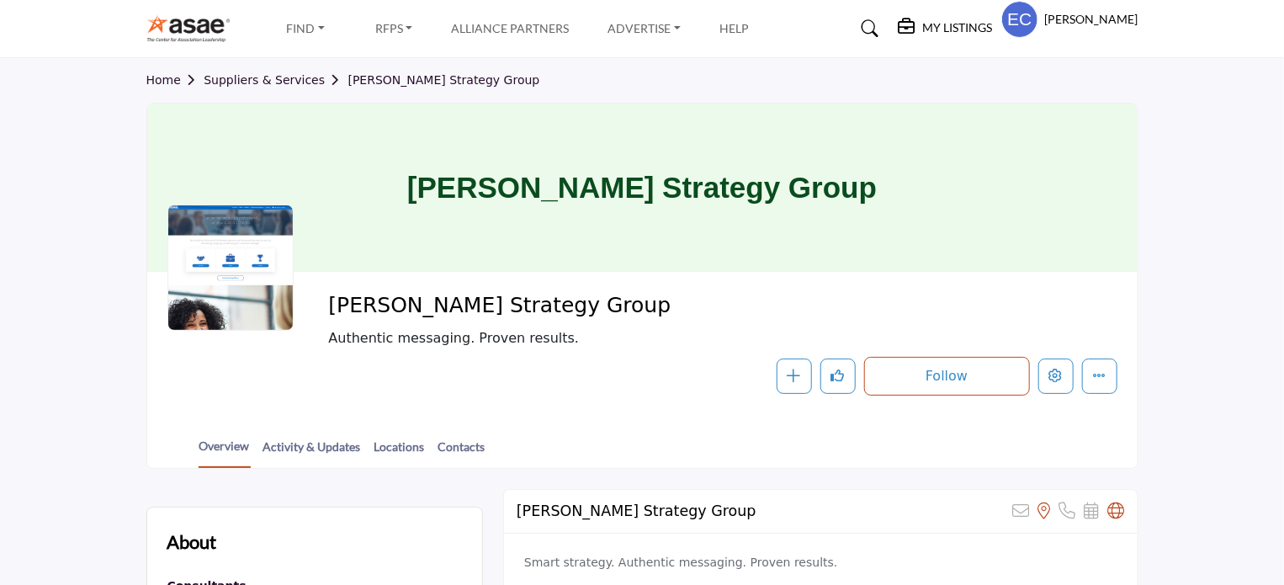
click at [0, 0] on div at bounding box center [0, 0] width 0 height 0
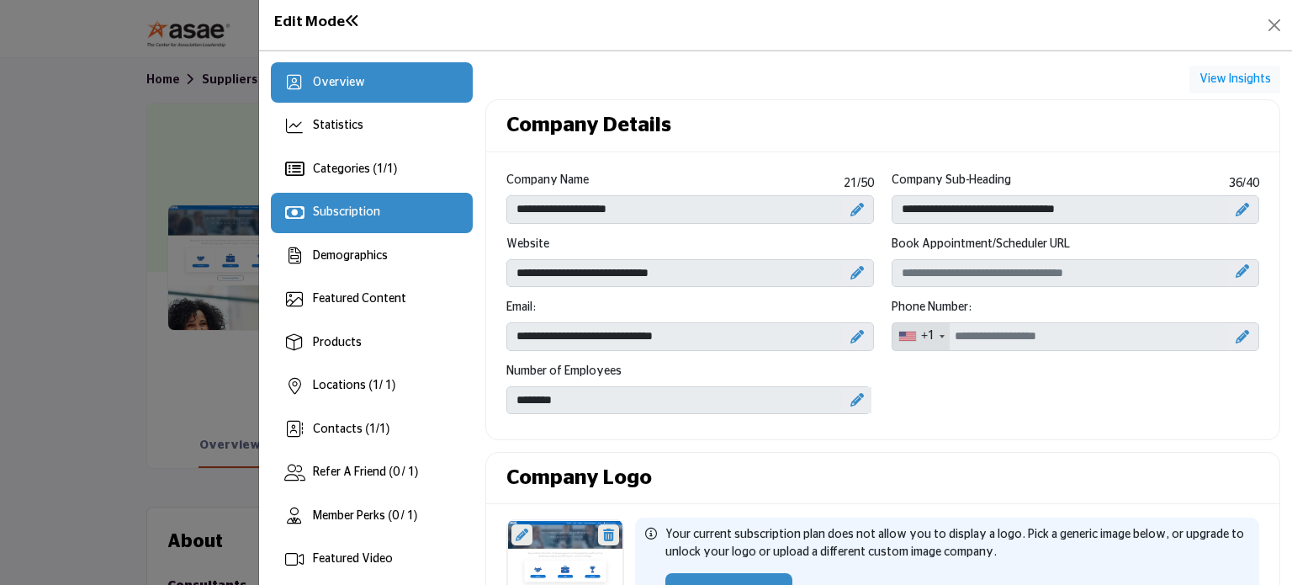
click at [367, 204] on div "Subscription" at bounding box center [346, 213] width 67 height 18
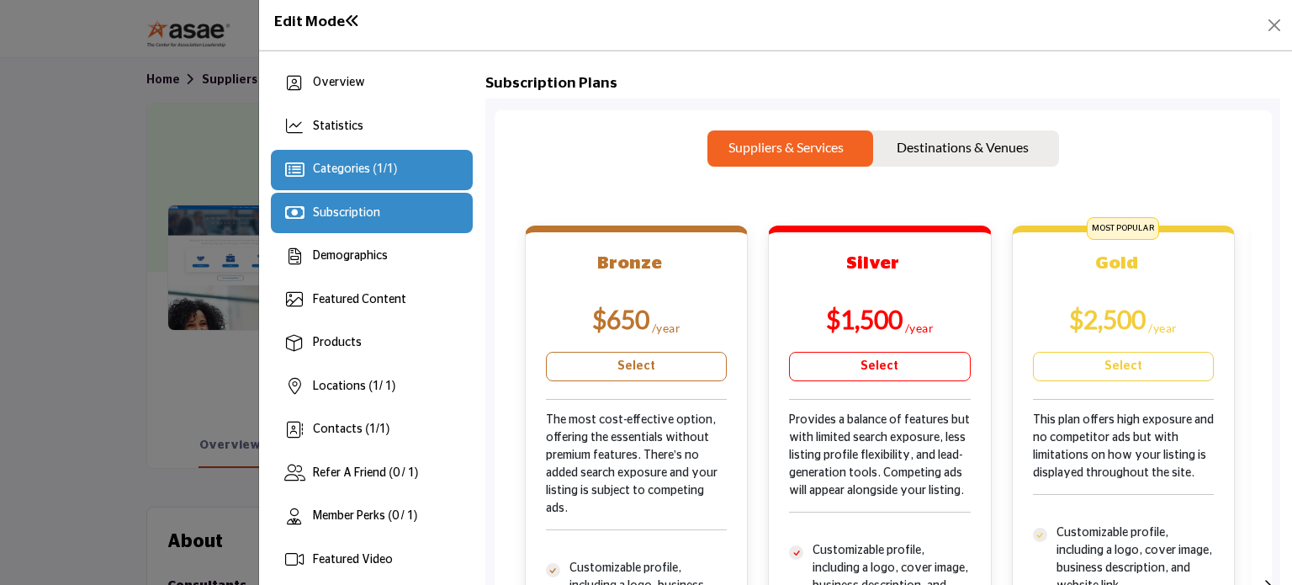
click at [412, 158] on div "Categories ( 1 / 1 )" at bounding box center [372, 170] width 202 height 40
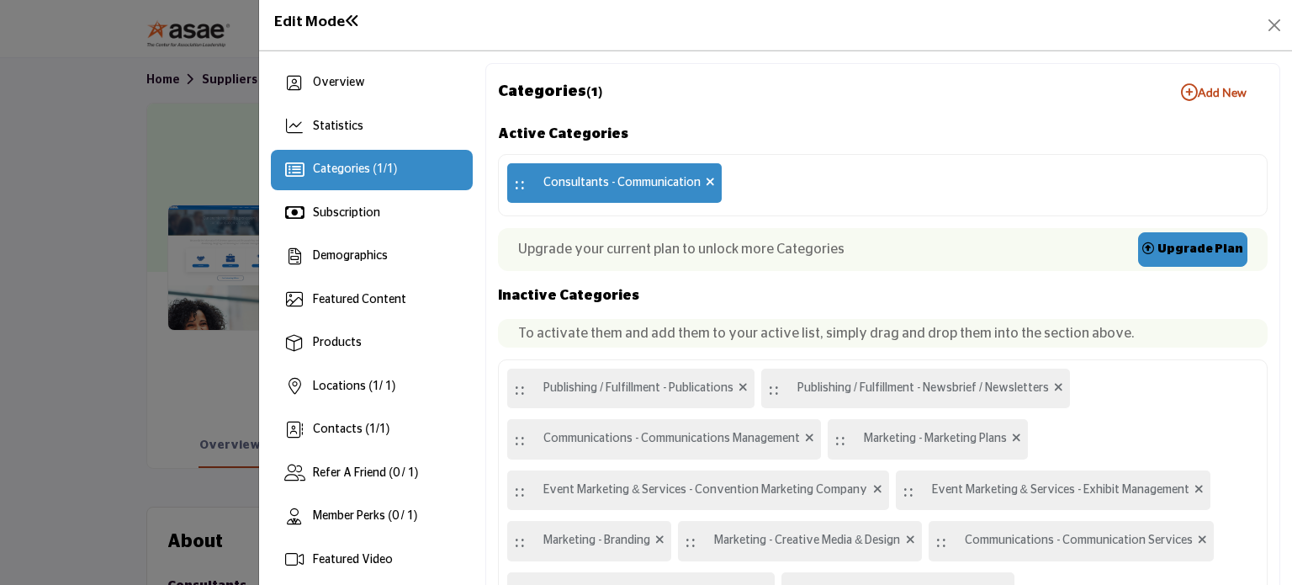
click at [1163, 239] on link "Upgrade Plan" at bounding box center [1192, 249] width 109 height 34
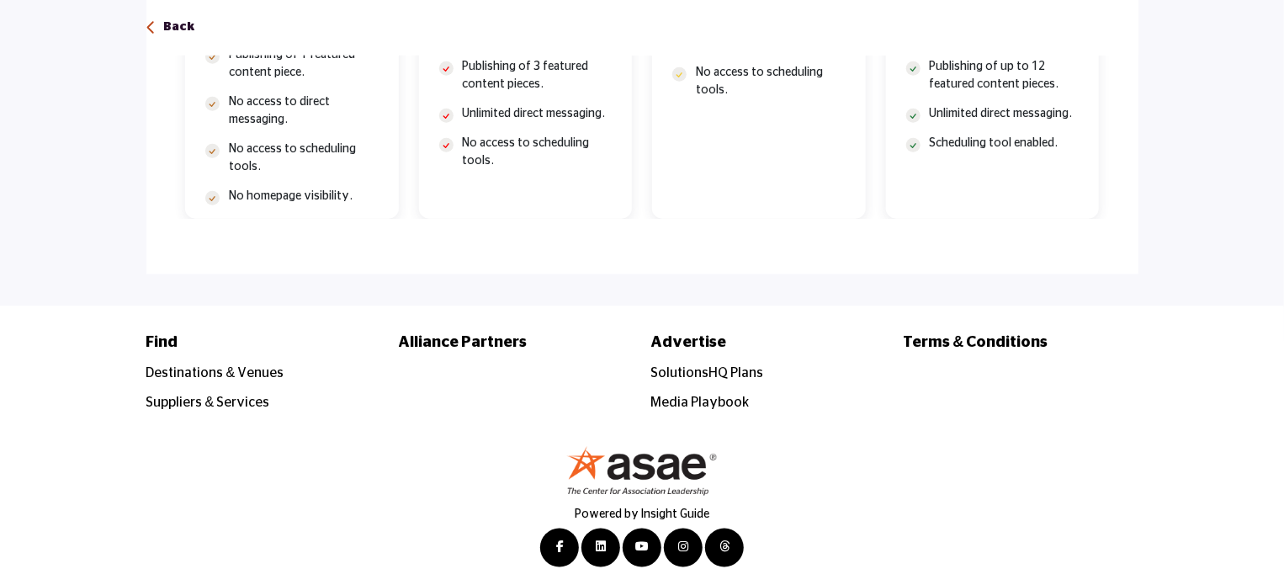
scroll to position [946, 0]
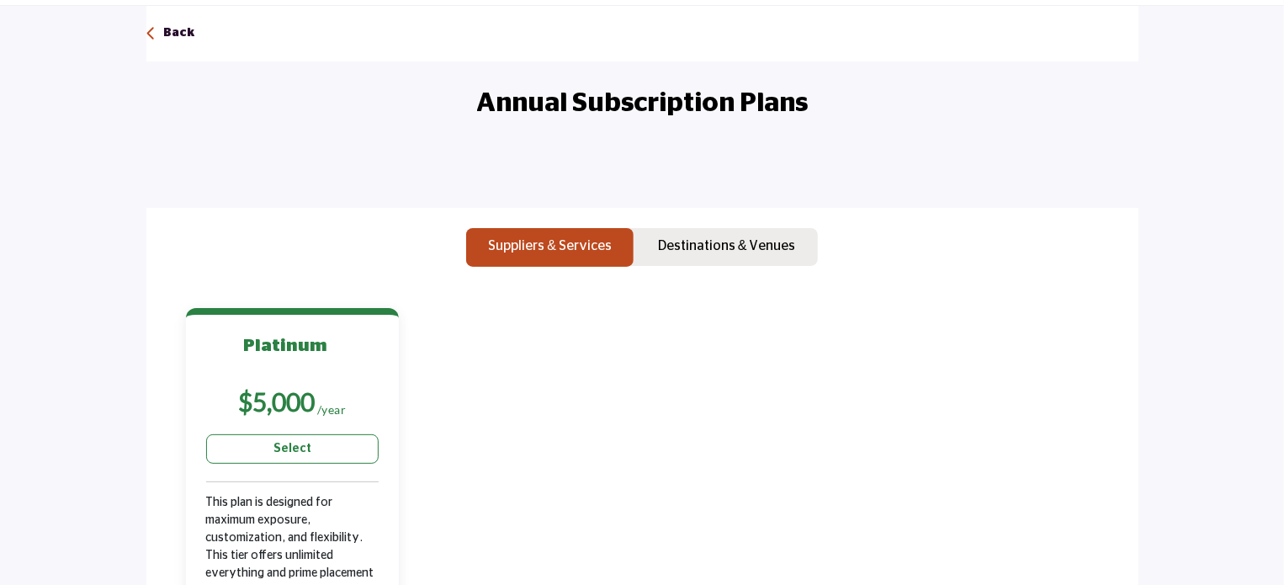
scroll to position [0, 0]
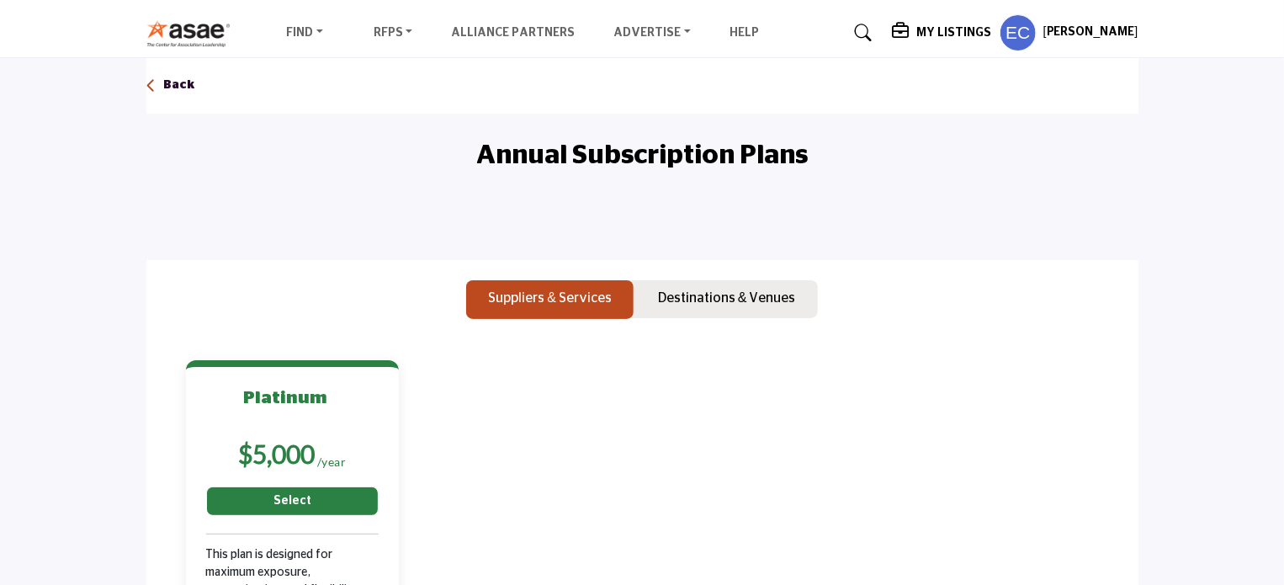
click at [232, 432] on div "$5,000 /year" at bounding box center [292, 445] width 173 height 48
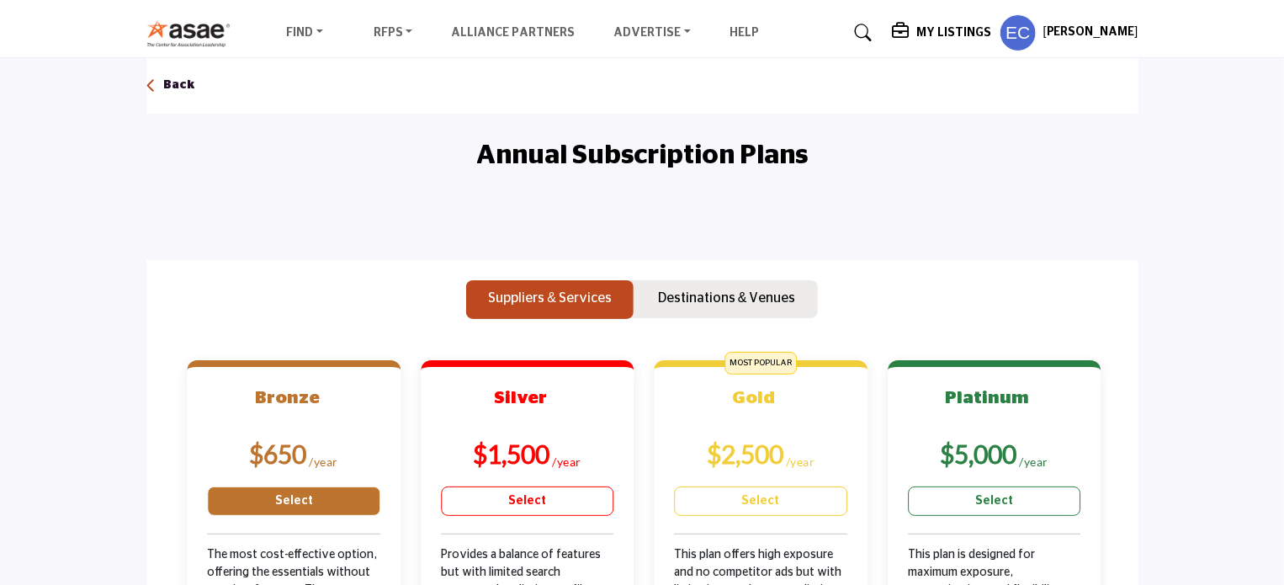
drag, startPoint x: 278, startPoint y: 412, endPoint x: 291, endPoint y: 413, distance: 12.6
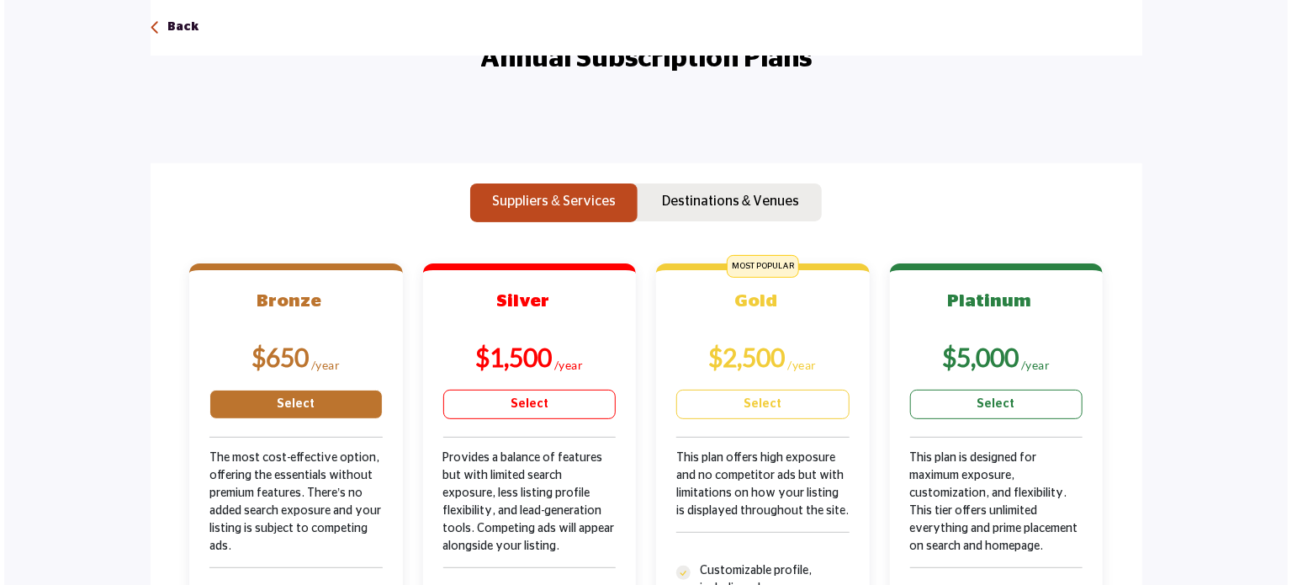
scroll to position [168, 0]
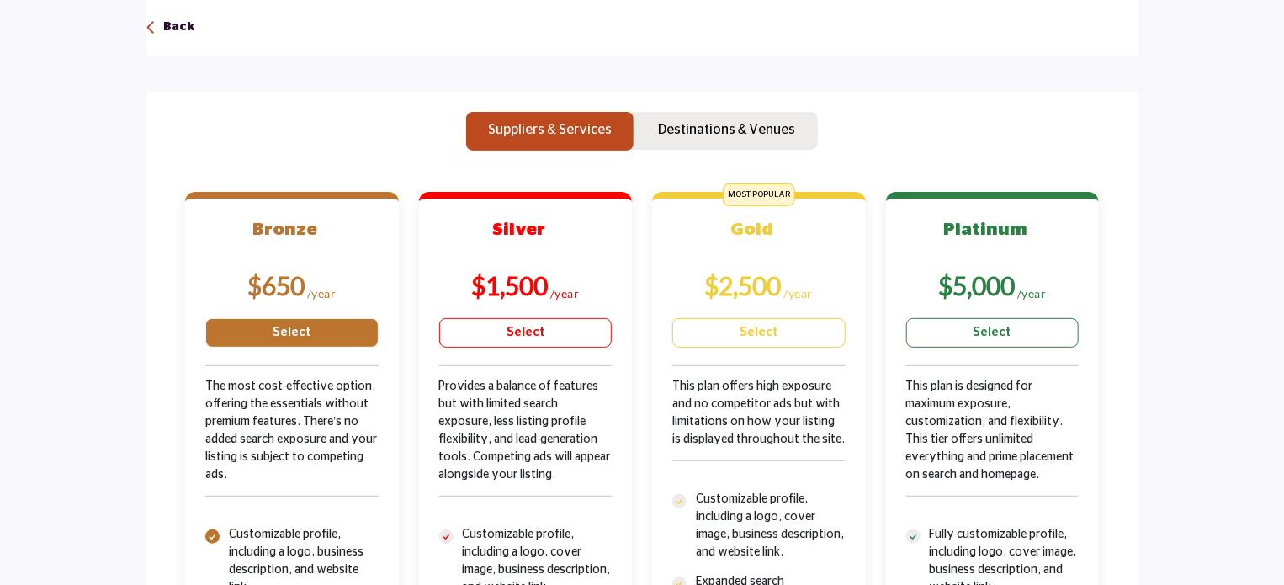
click at [333, 331] on link "Select" at bounding box center [291, 332] width 173 height 29
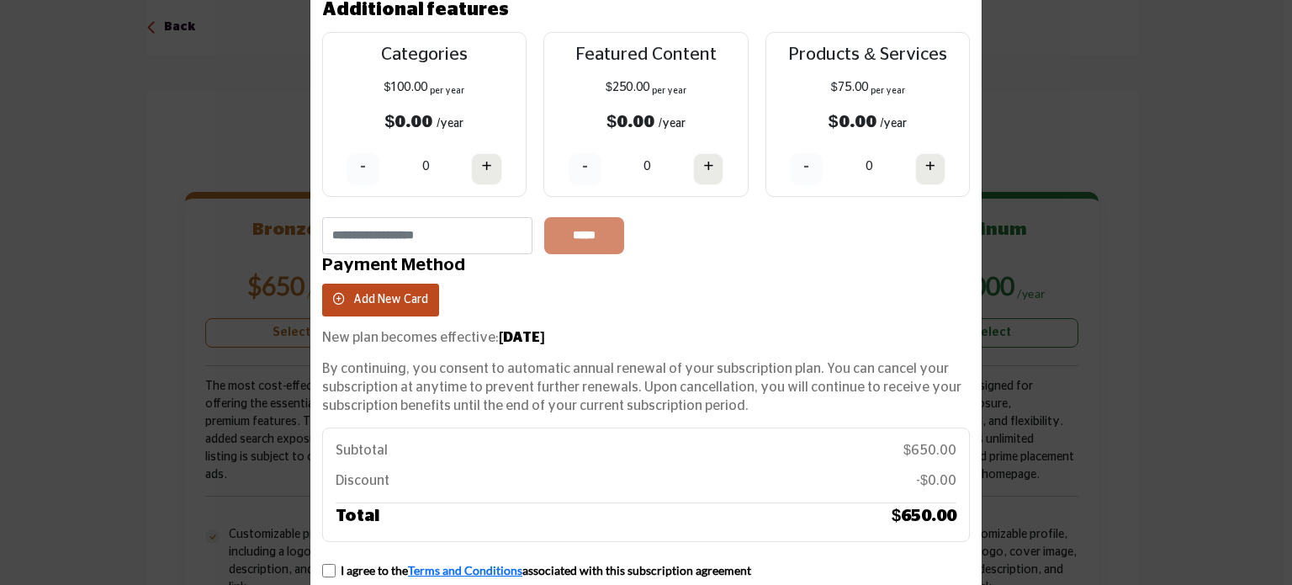
scroll to position [19, 0]
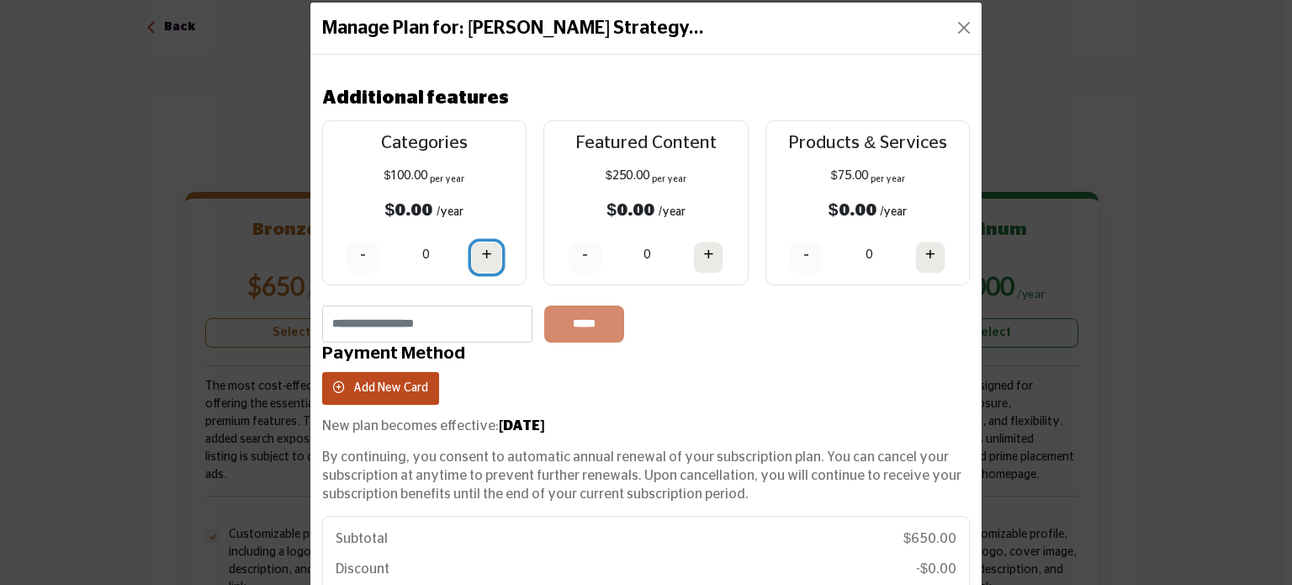
click at [474, 258] on button "+" at bounding box center [486, 257] width 30 height 32
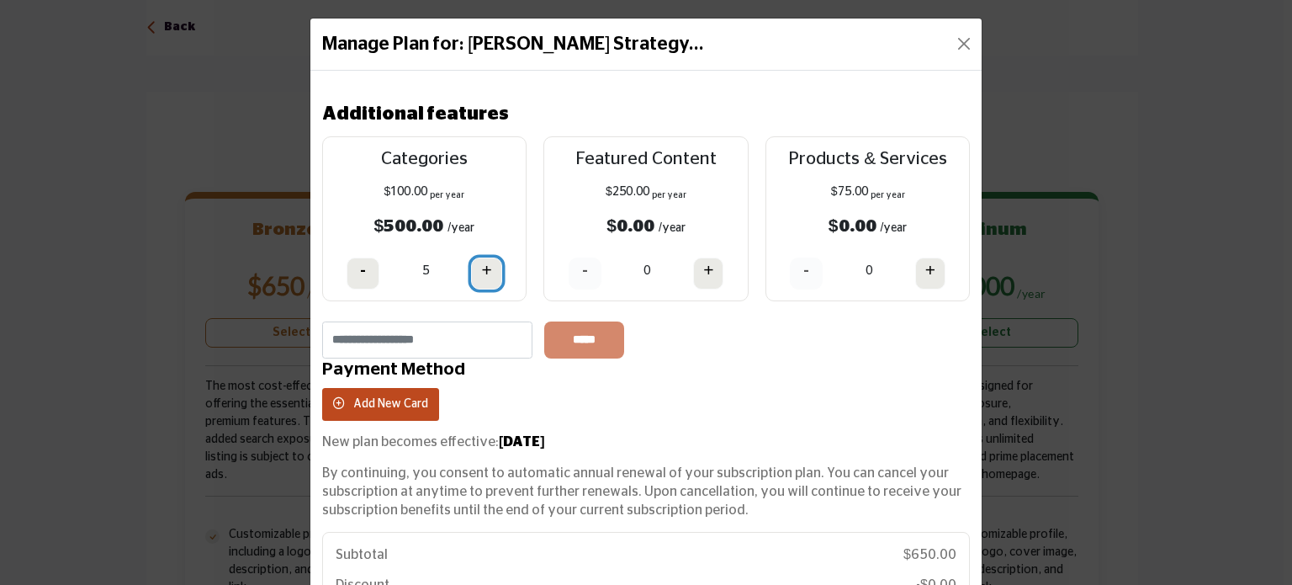
scroll to position [0, 0]
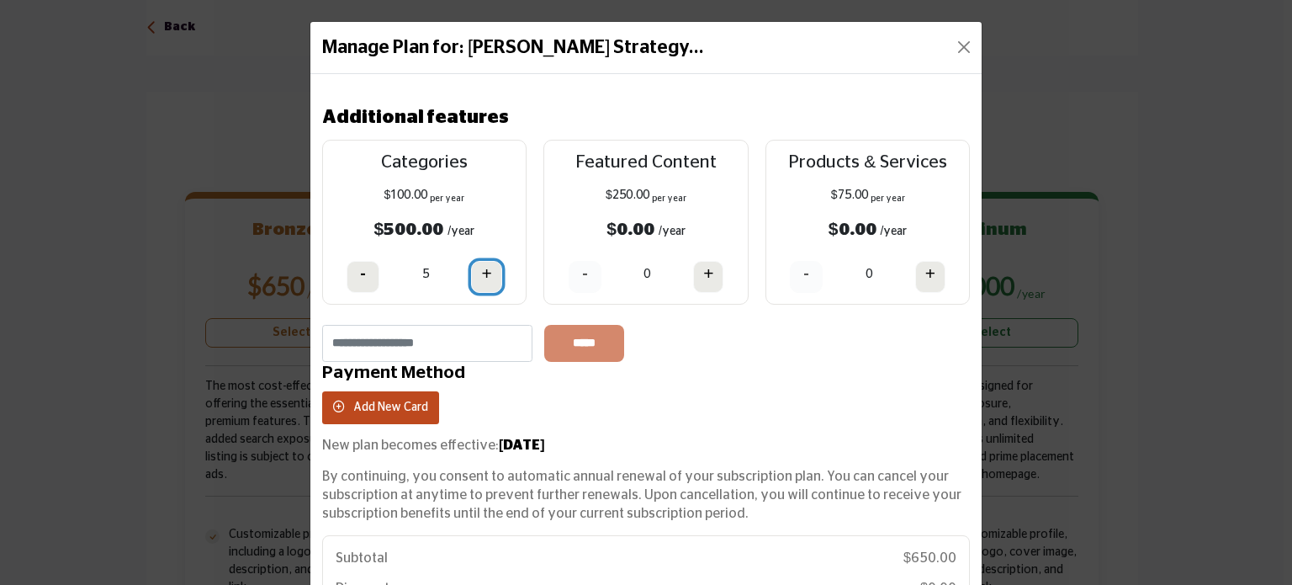
click at [481, 263] on h4 "+" at bounding box center [486, 273] width 10 height 21
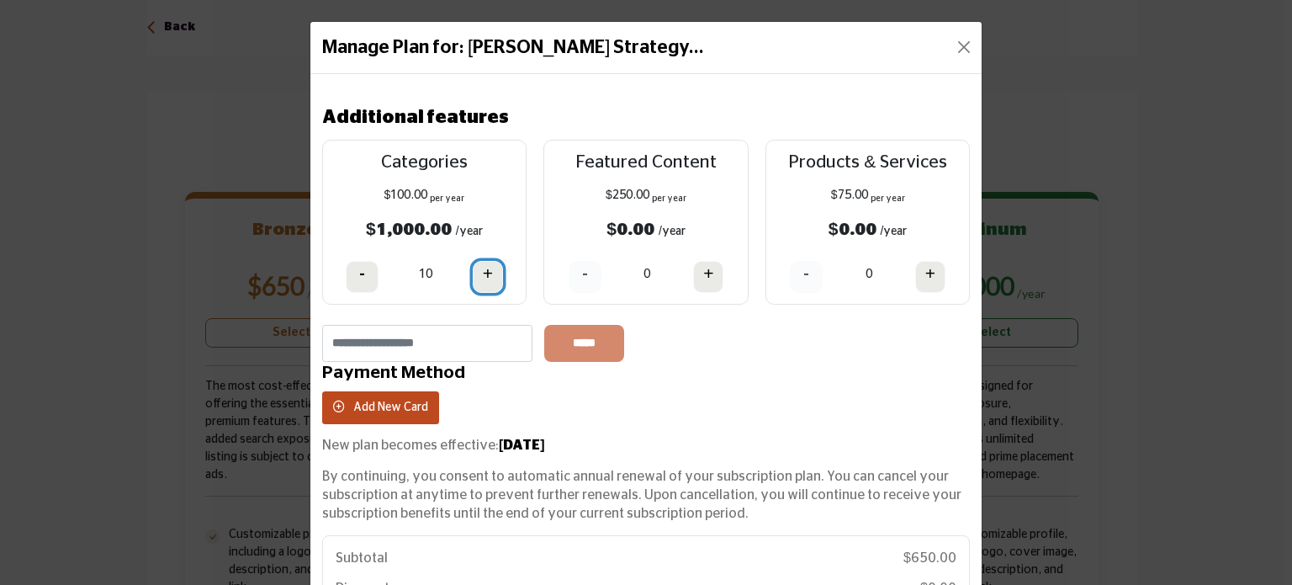
click at [483, 263] on h4 "+" at bounding box center [488, 273] width 10 height 21
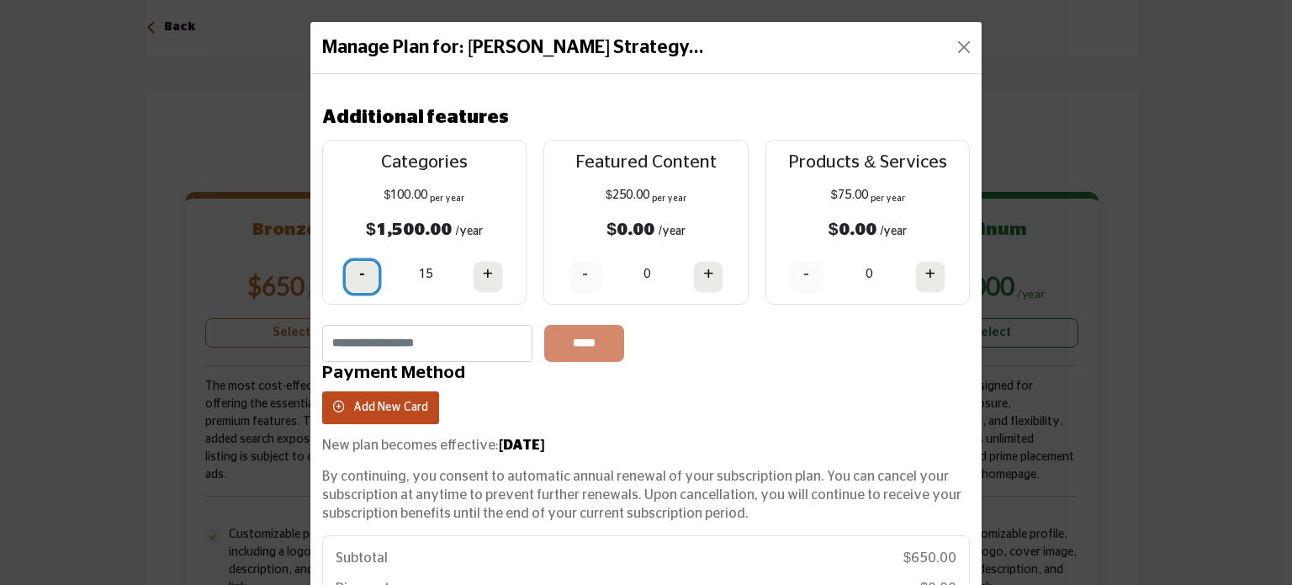
click at [366, 273] on button "-" at bounding box center [362, 277] width 33 height 32
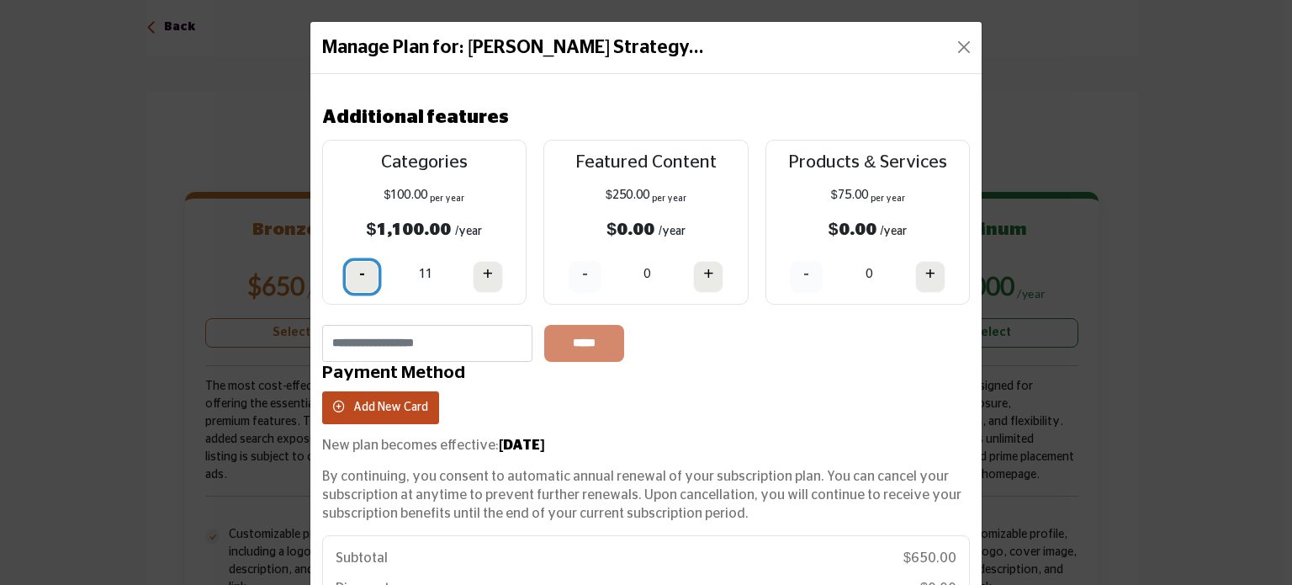
click at [366, 273] on button "-" at bounding box center [362, 277] width 33 height 32
click at [366, 273] on button "-" at bounding box center [363, 277] width 33 height 32
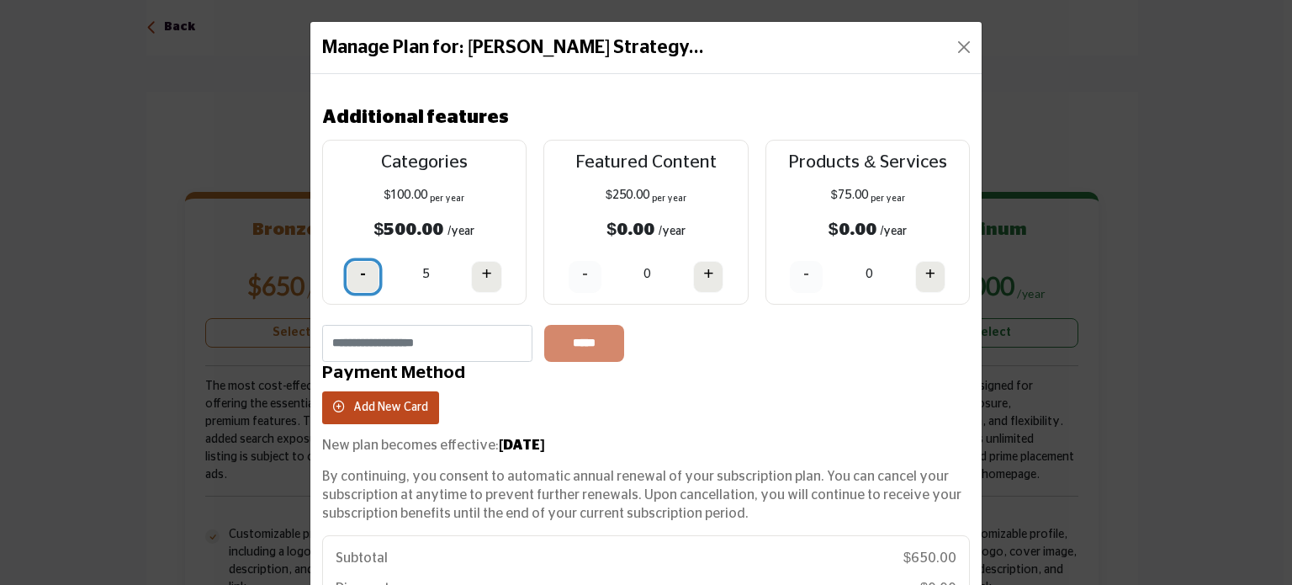
click at [366, 273] on button "-" at bounding box center [363, 277] width 33 height 32
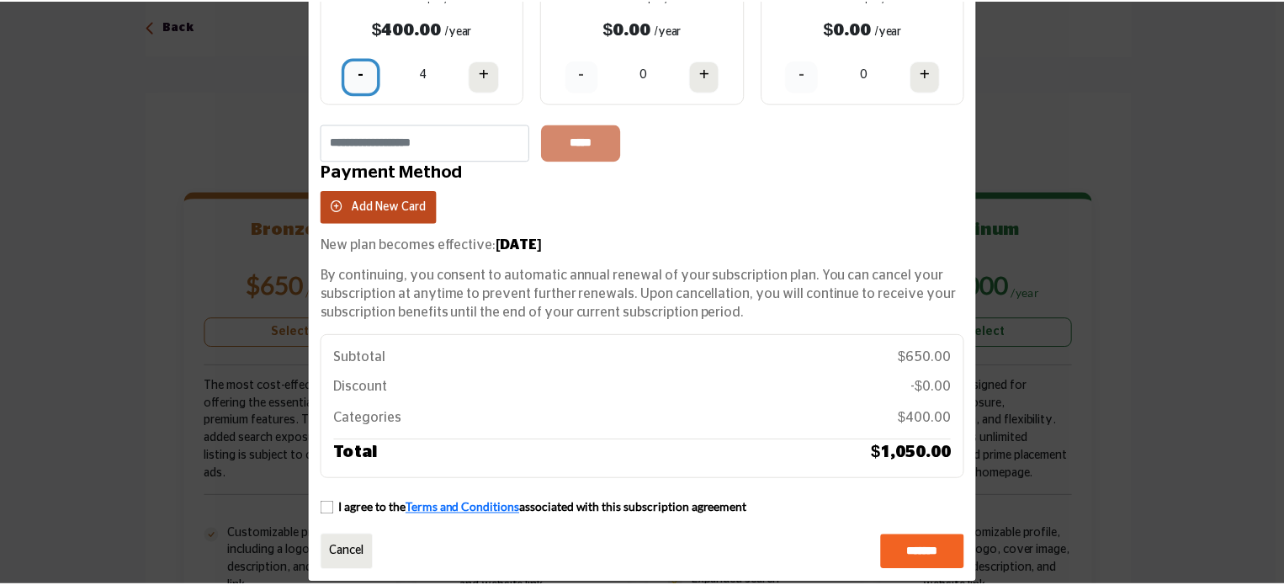
scroll to position [219, 0]
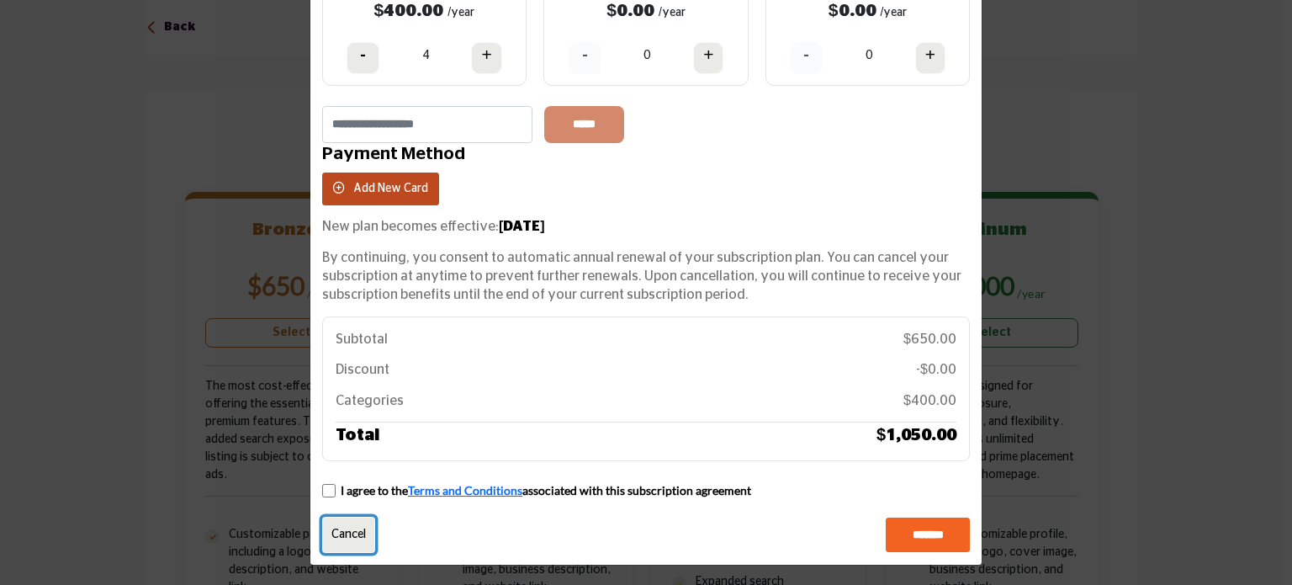
click at [350, 531] on link "Cancel" at bounding box center [348, 535] width 53 height 36
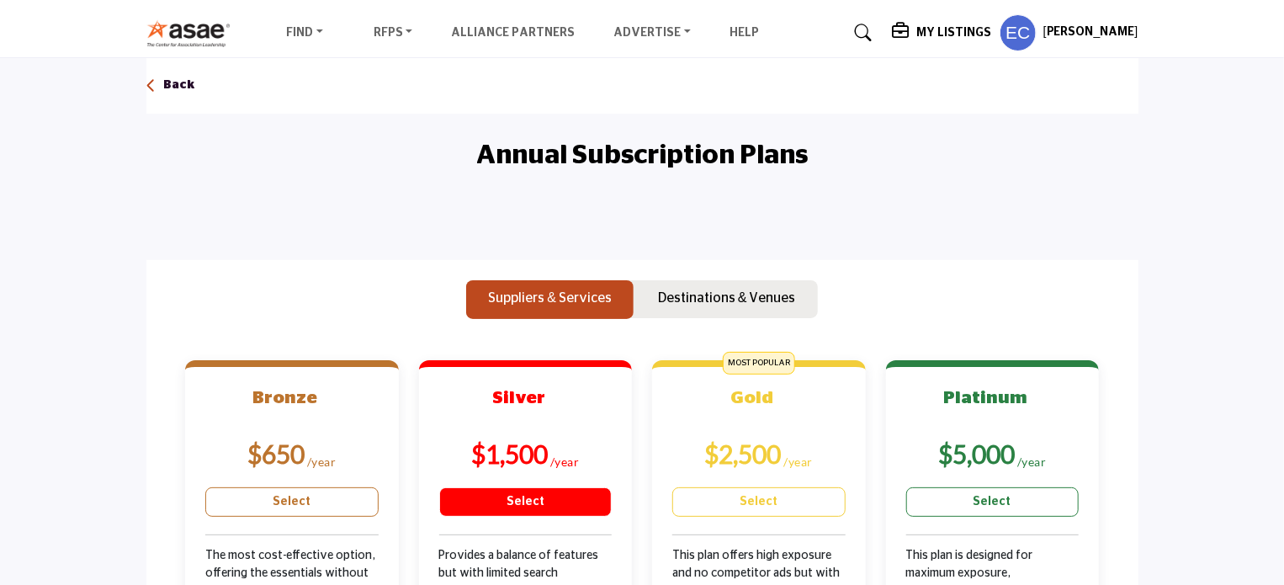
click at [573, 496] on link "Select" at bounding box center [525, 501] width 173 height 29
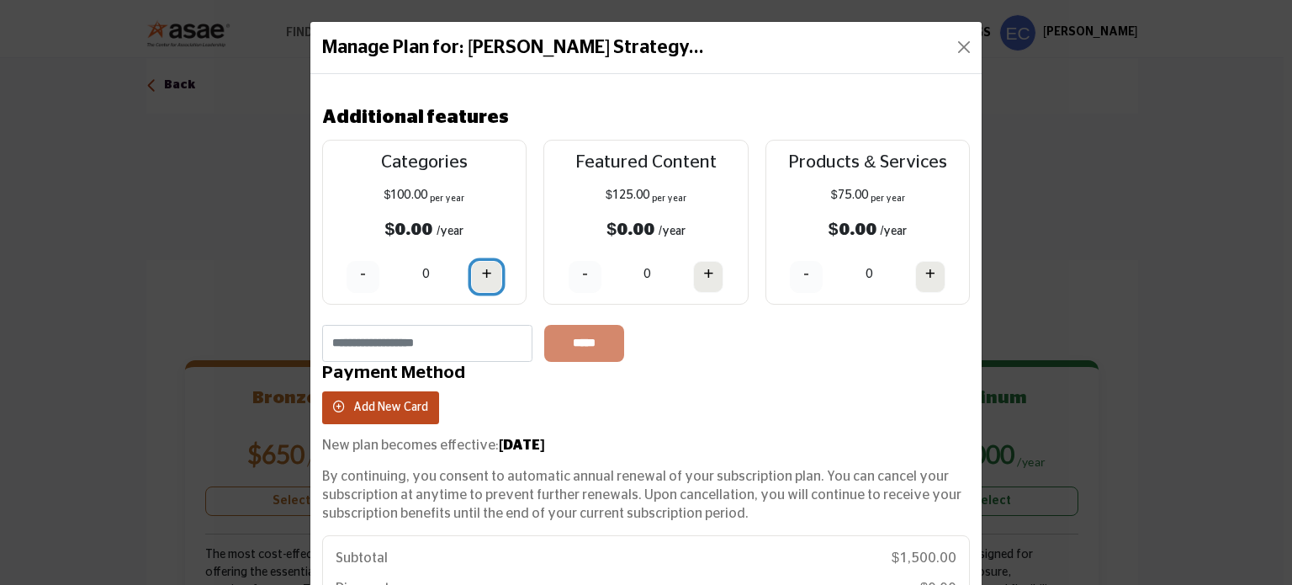
click at [488, 284] on button "+" at bounding box center [486, 277] width 30 height 32
click at [954, 54] on button "Close" at bounding box center [964, 47] width 24 height 24
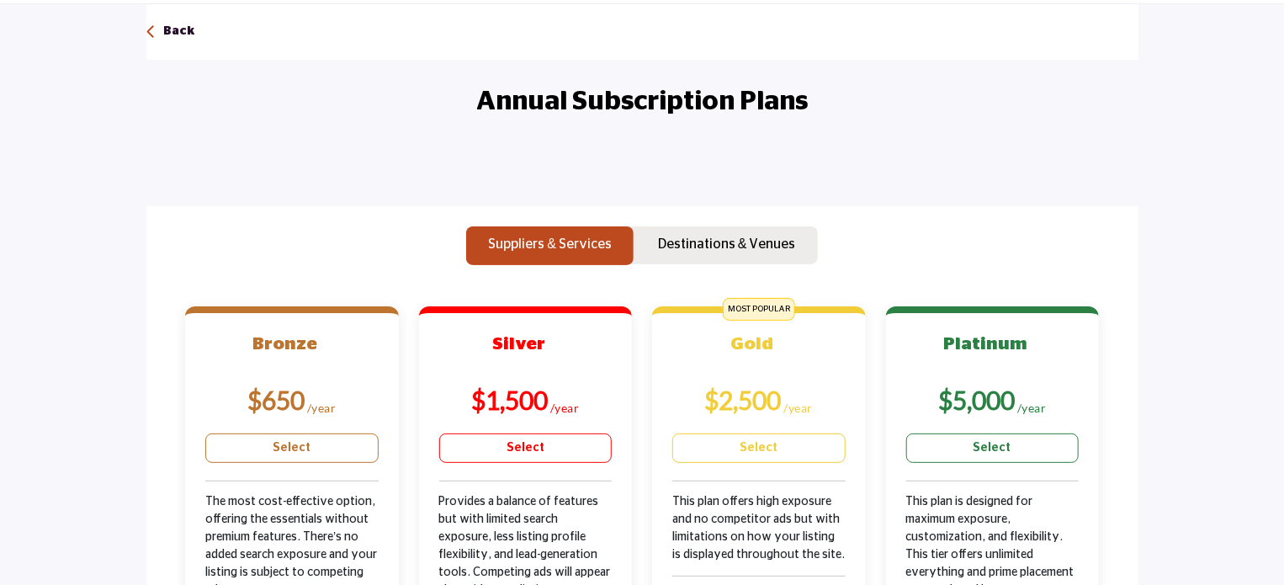
scroll to position [84, 0]
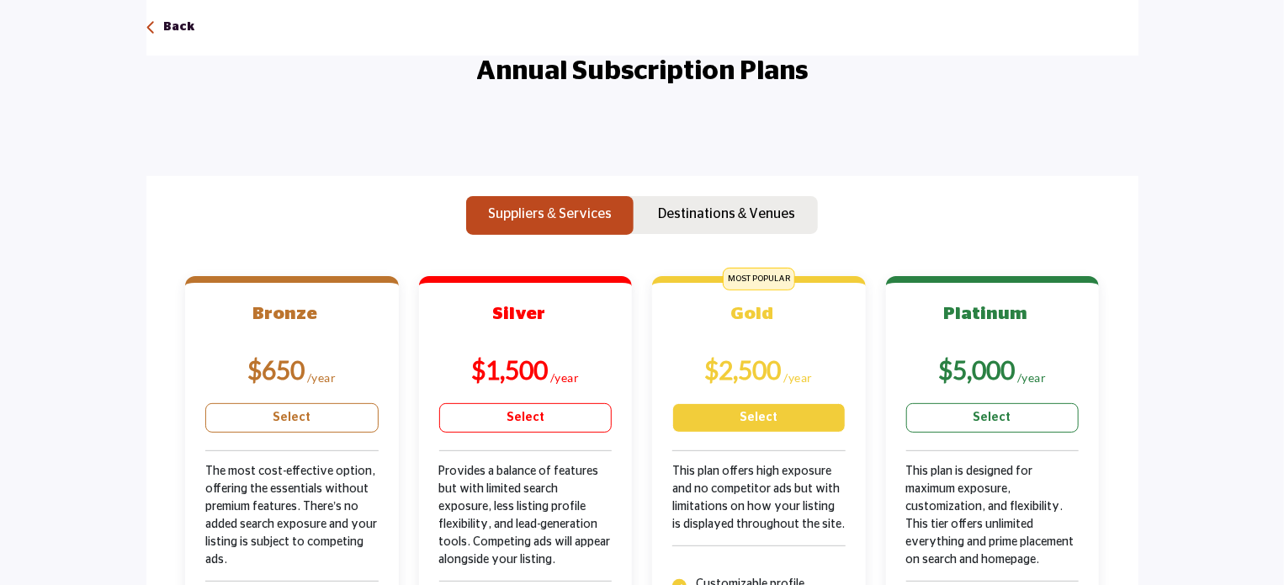
click at [818, 420] on link "Select" at bounding box center [758, 417] width 173 height 29
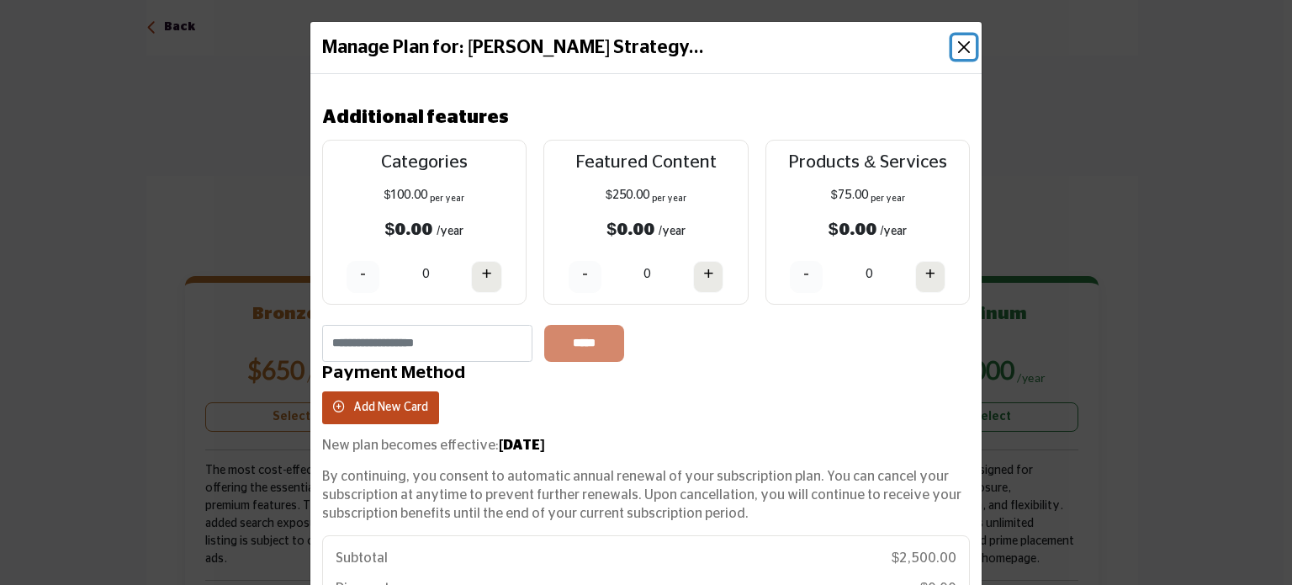
click at [961, 47] on button "Close" at bounding box center [964, 47] width 24 height 24
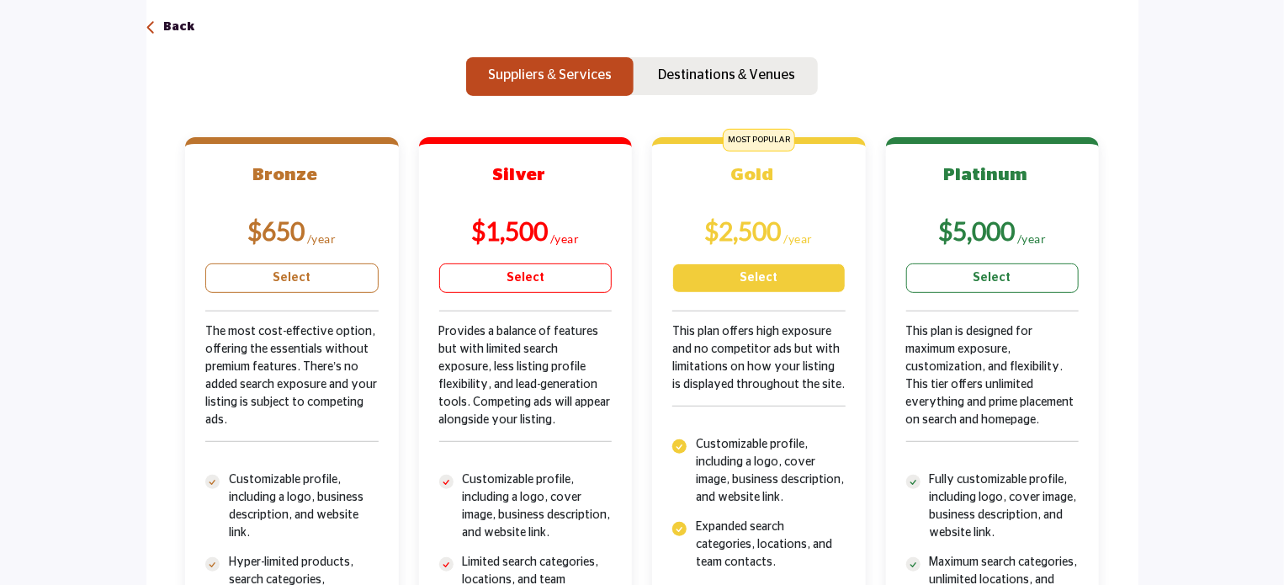
scroll to position [252, 0]
